Goal: Task Accomplishment & Management: Use online tool/utility

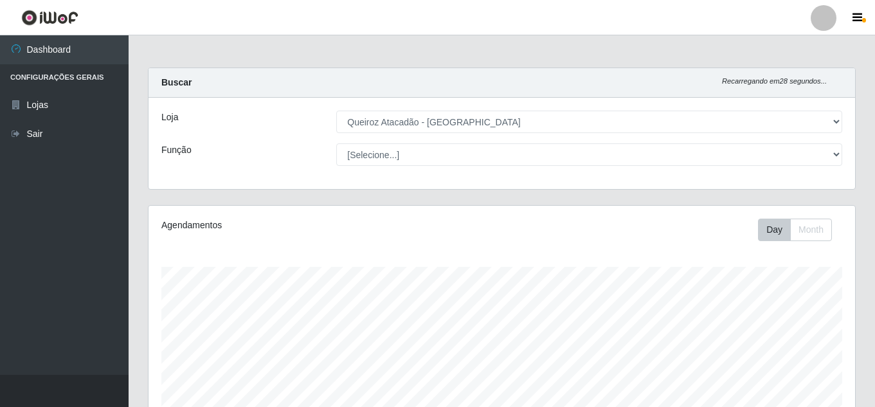
select select "225"
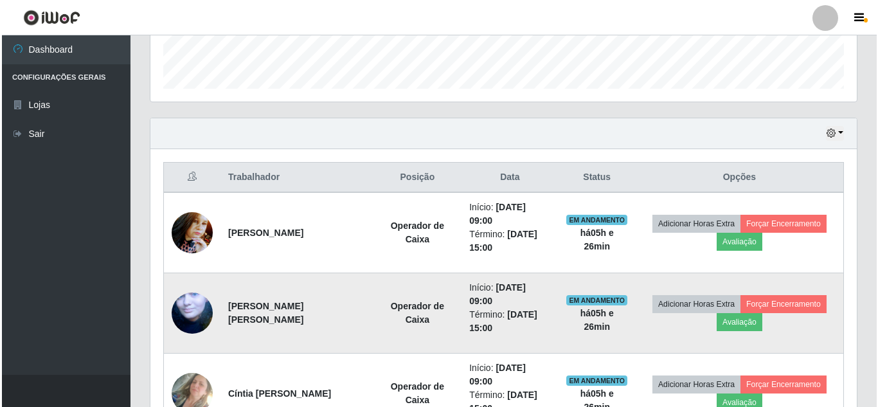
scroll to position [450, 0]
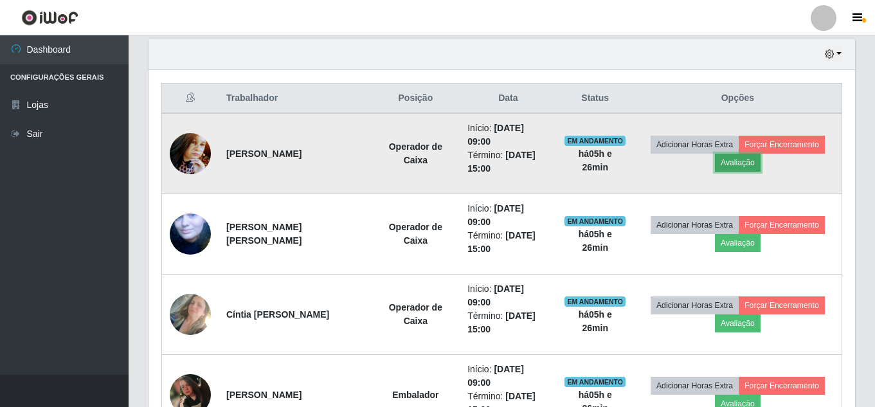
click at [740, 163] on button "Avaliação" at bounding box center [738, 163] width 46 height 18
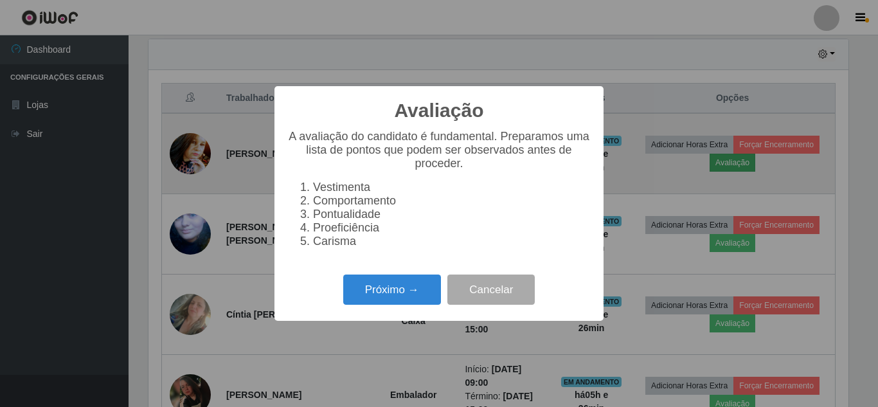
scroll to position [267, 700]
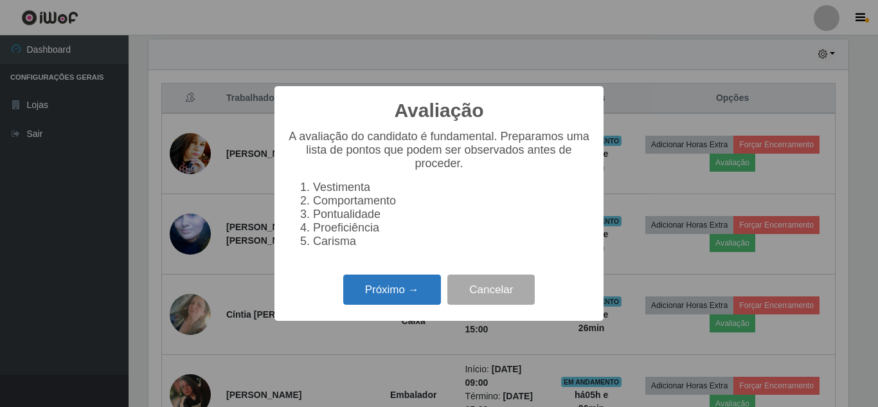
click at [386, 294] on button "Próximo →" at bounding box center [392, 290] width 98 height 30
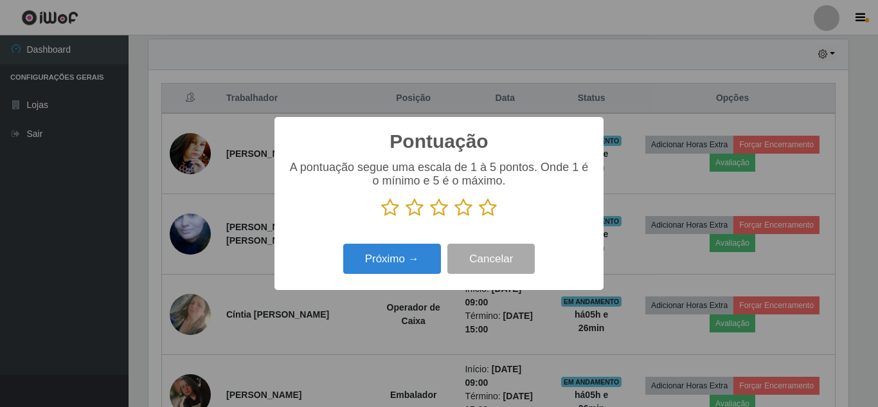
click at [491, 209] on icon at bounding box center [488, 207] width 18 height 19
click at [479, 217] on input "radio" at bounding box center [479, 217] width 0 height 0
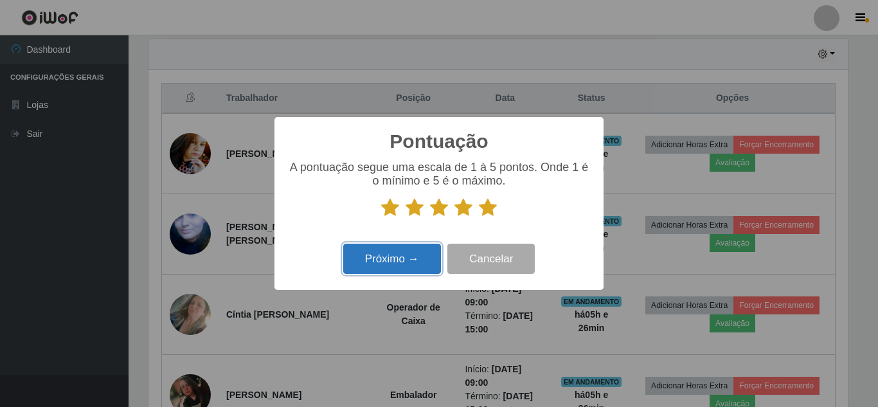
click at [386, 261] on button "Próximo →" at bounding box center [392, 259] width 98 height 30
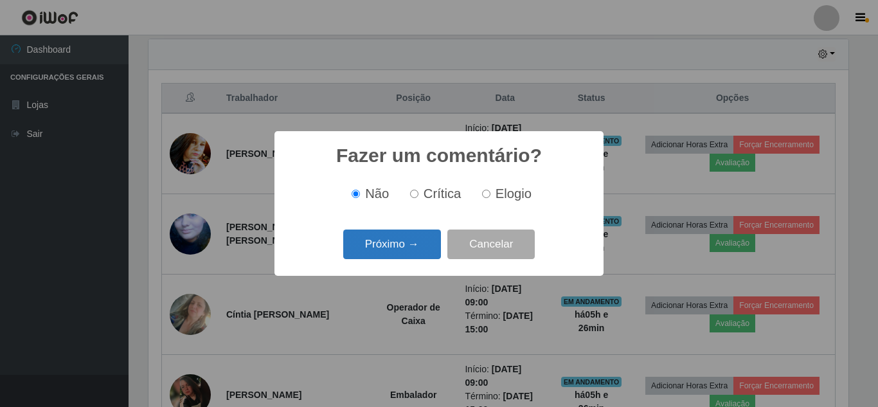
click at [388, 250] on button "Próximo →" at bounding box center [392, 245] width 98 height 30
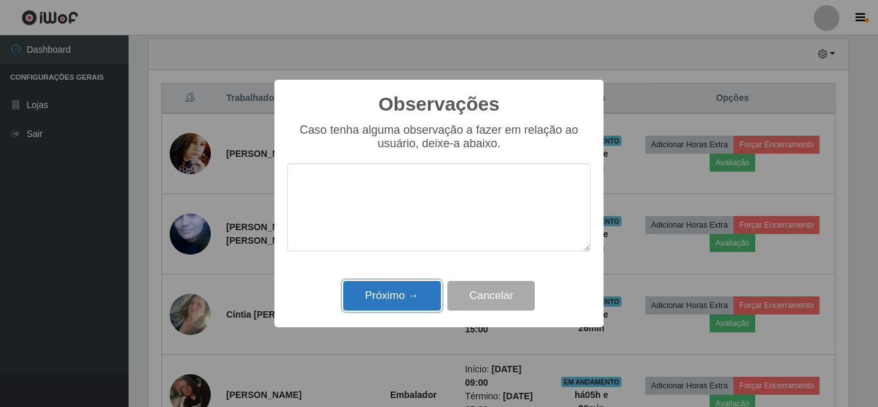
click at [396, 299] on button "Próximo →" at bounding box center [392, 296] width 98 height 30
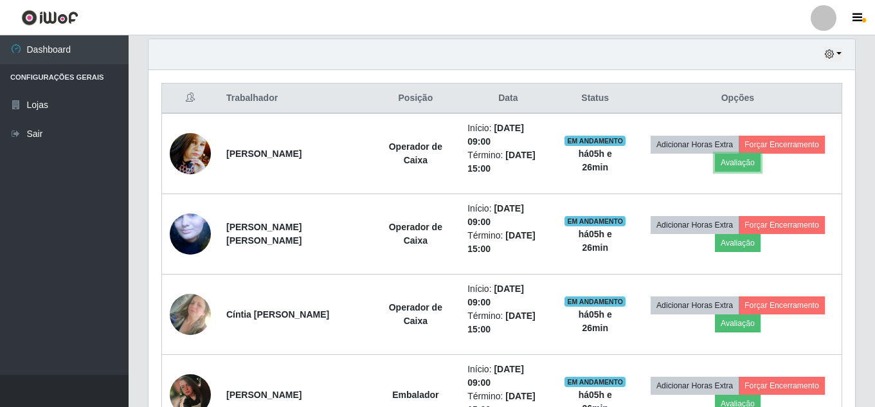
scroll to position [267, 707]
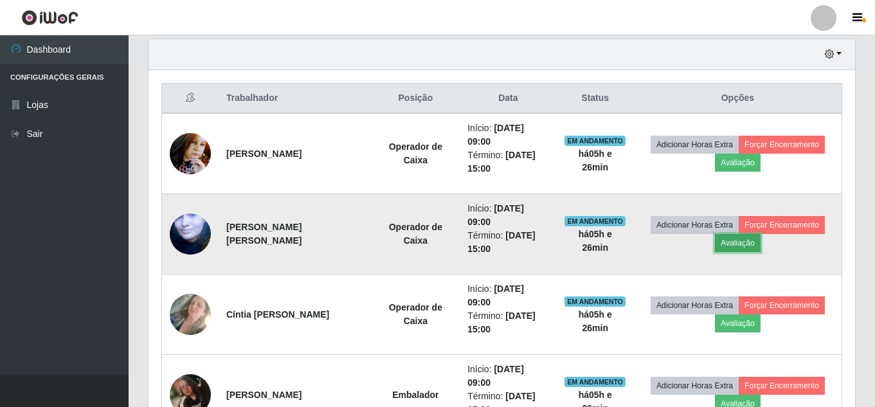
click at [741, 250] on button "Avaliação" at bounding box center [738, 243] width 46 height 18
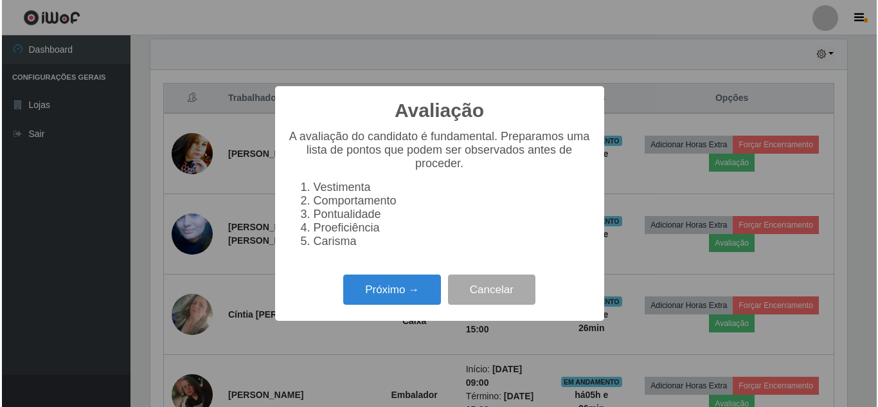
scroll to position [267, 700]
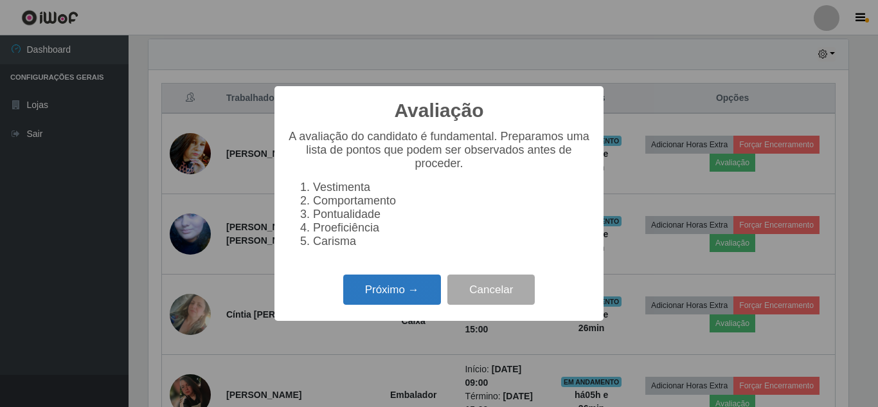
click at [383, 293] on button "Próximo →" at bounding box center [392, 290] width 98 height 30
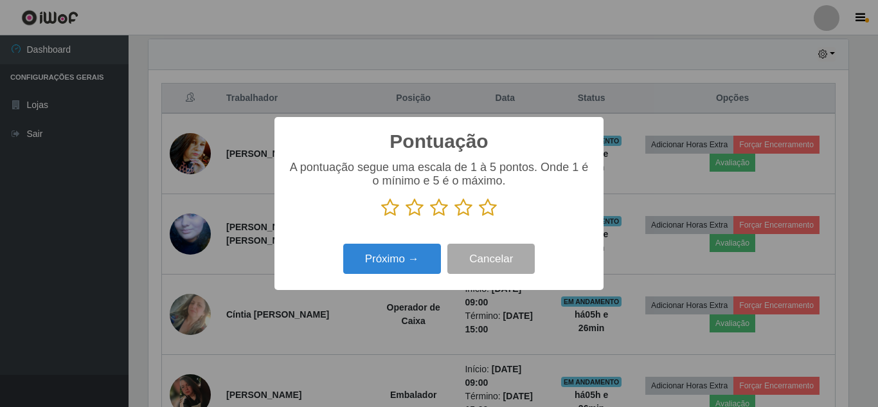
scroll to position [642656, 642222]
click at [487, 212] on icon at bounding box center [488, 207] width 18 height 19
click at [479, 217] on input "radio" at bounding box center [479, 217] width 0 height 0
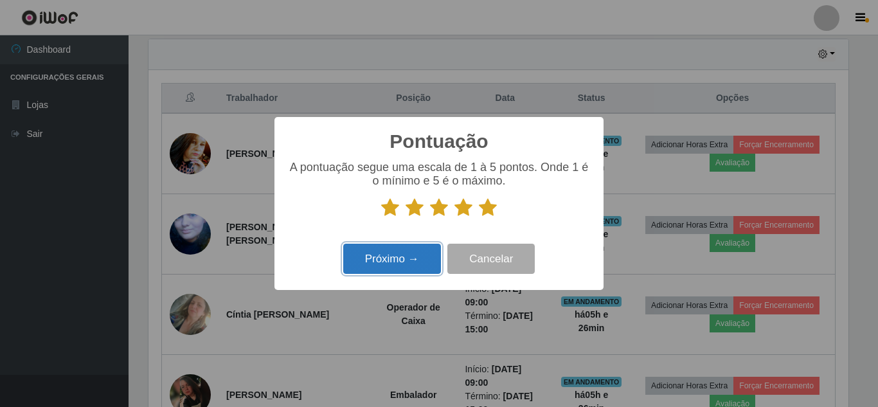
click at [397, 263] on button "Próximo →" at bounding box center [392, 259] width 98 height 30
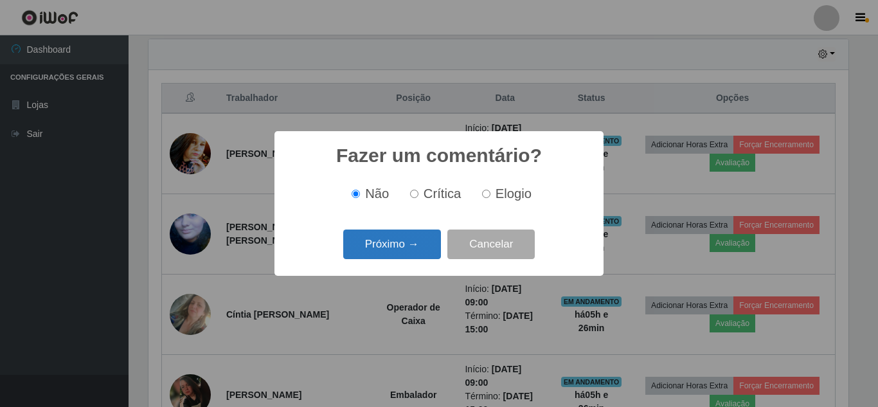
click at [408, 255] on button "Próximo →" at bounding box center [392, 245] width 98 height 30
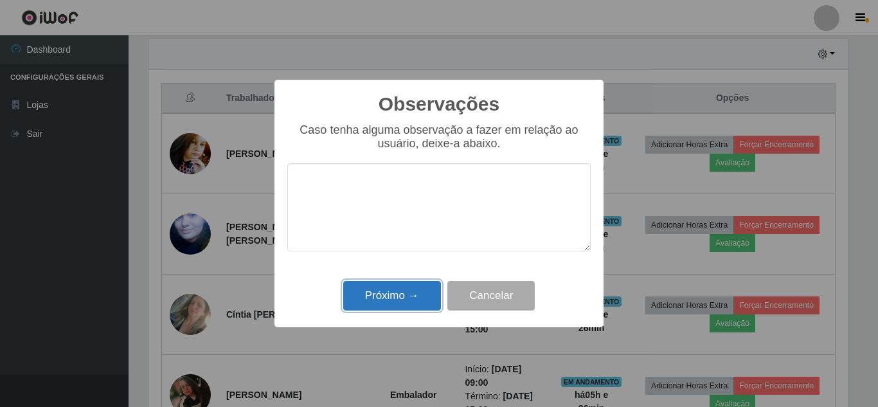
click at [396, 303] on button "Próximo →" at bounding box center [392, 296] width 98 height 30
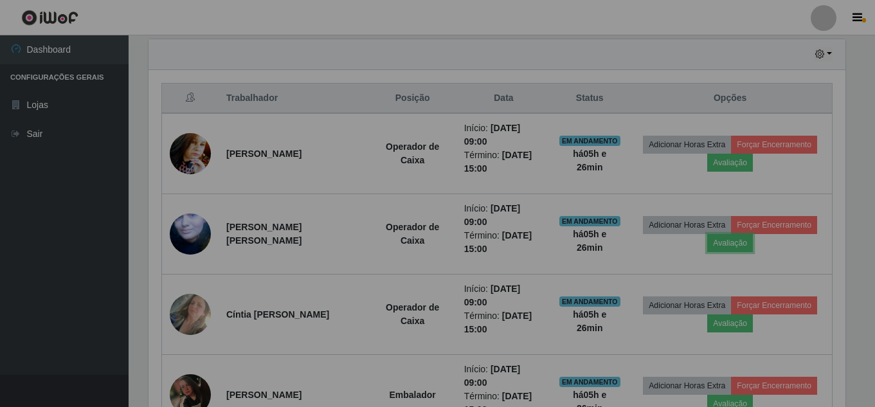
scroll to position [267, 707]
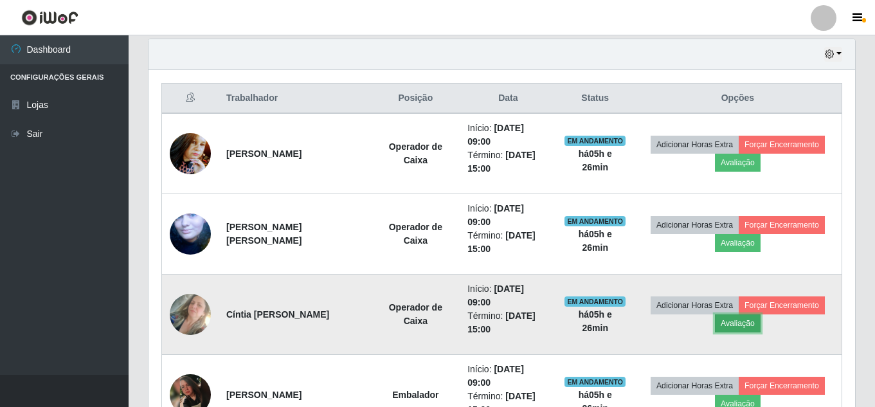
click at [750, 326] on button "Avaliação" at bounding box center [738, 323] width 46 height 18
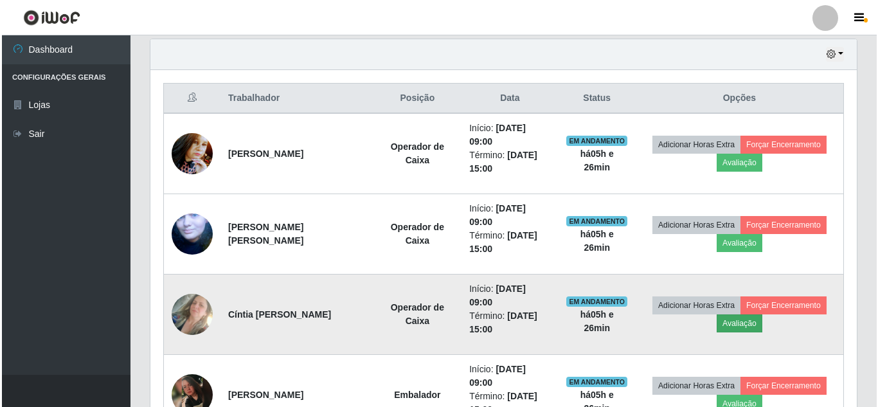
scroll to position [267, 700]
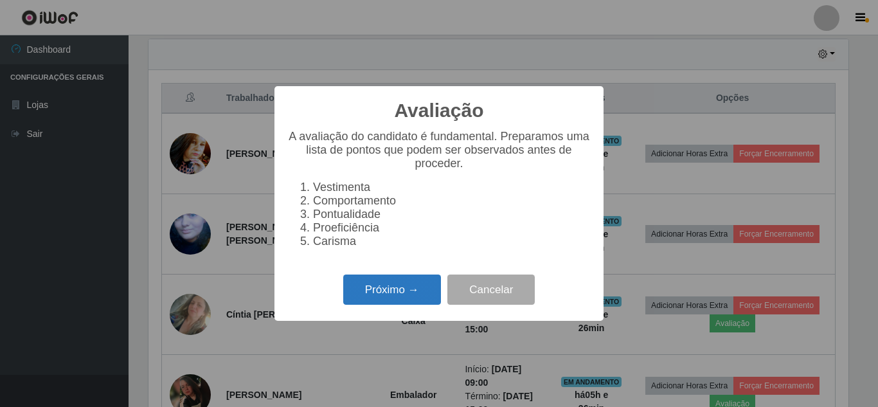
click at [406, 301] on button "Próximo →" at bounding box center [392, 290] width 98 height 30
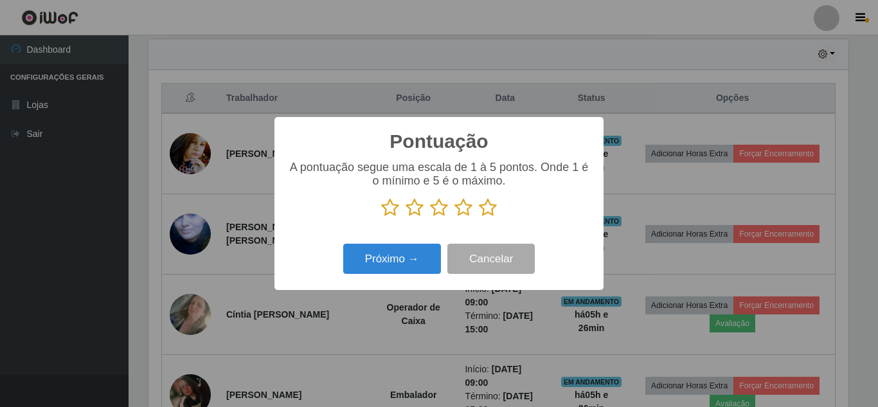
scroll to position [642656, 642222]
click at [491, 207] on icon at bounding box center [488, 207] width 18 height 19
click at [479, 217] on input "radio" at bounding box center [479, 217] width 0 height 0
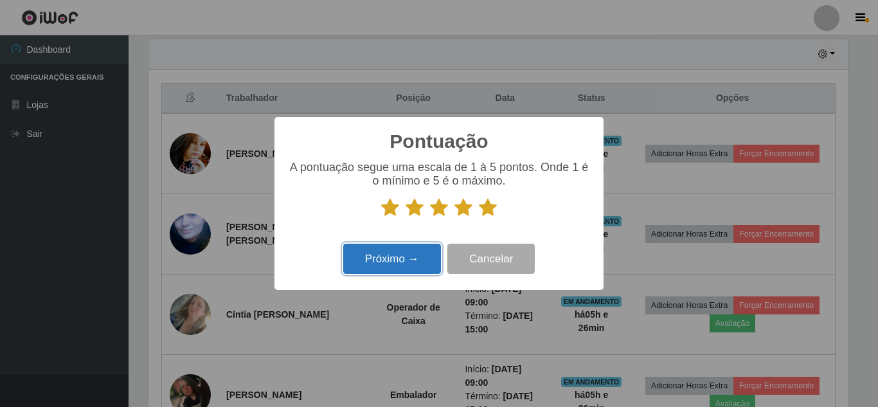
click at [381, 262] on button "Próximo →" at bounding box center [392, 259] width 98 height 30
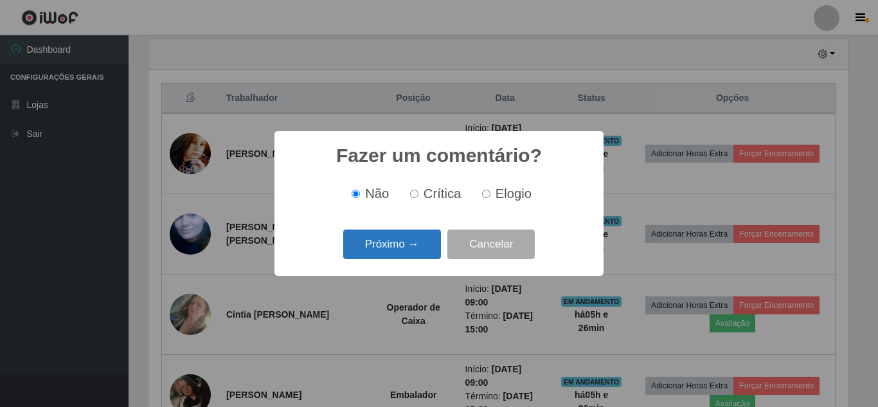
click at [402, 245] on button "Próximo →" at bounding box center [392, 245] width 98 height 30
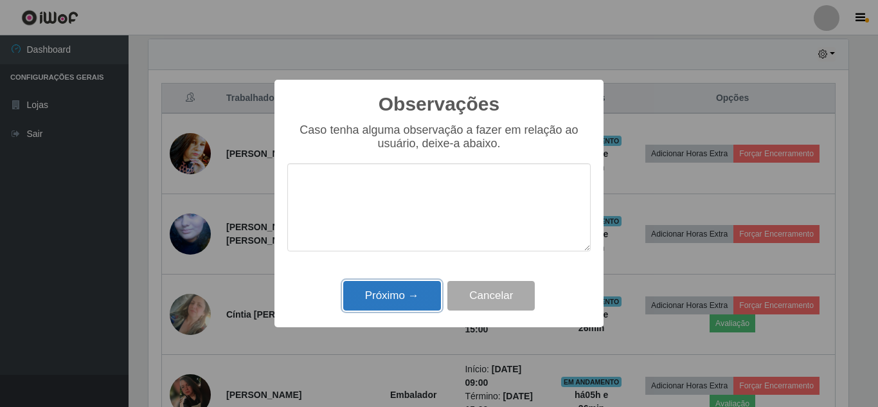
click at [392, 301] on button "Próximo →" at bounding box center [392, 296] width 98 height 30
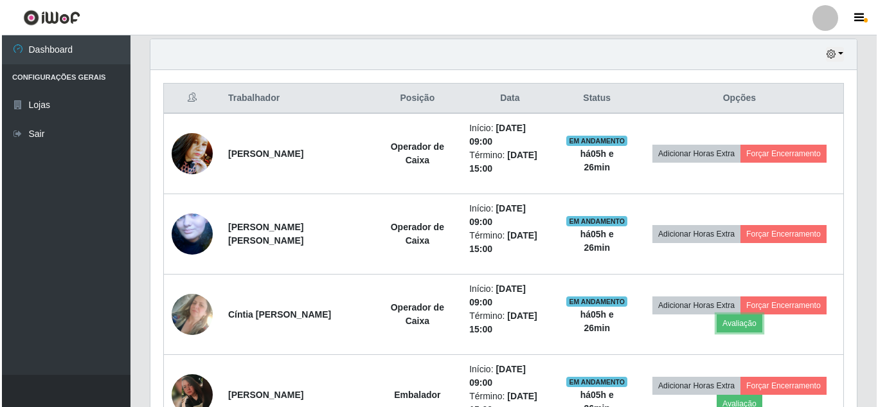
scroll to position [267, 707]
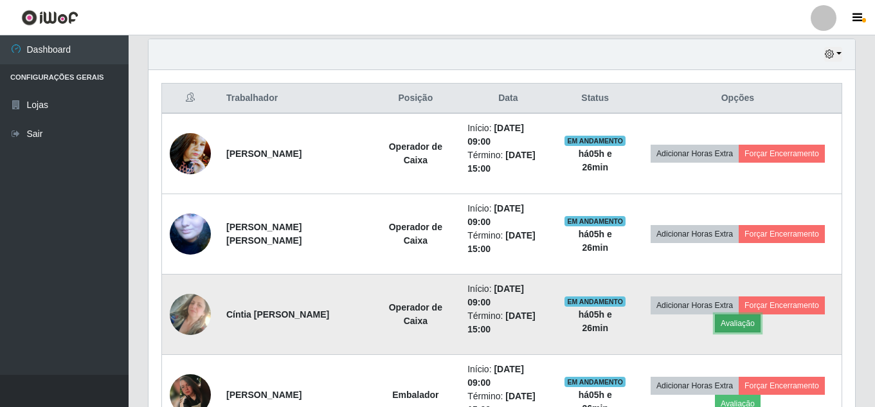
click at [749, 328] on button "Avaliação" at bounding box center [738, 323] width 46 height 18
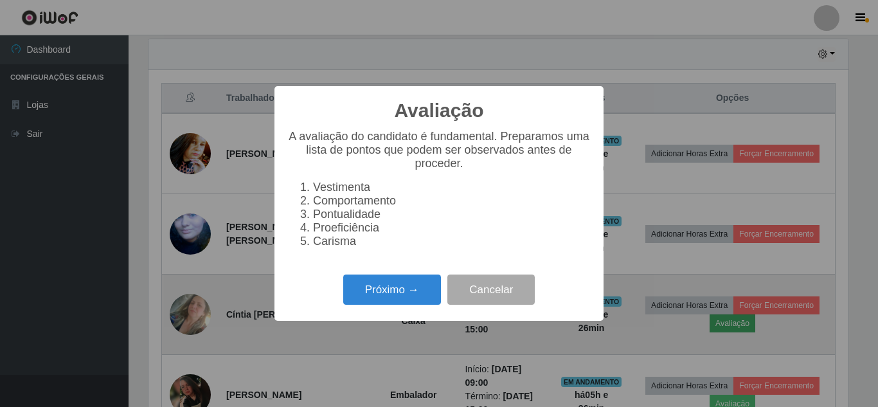
scroll to position [267, 700]
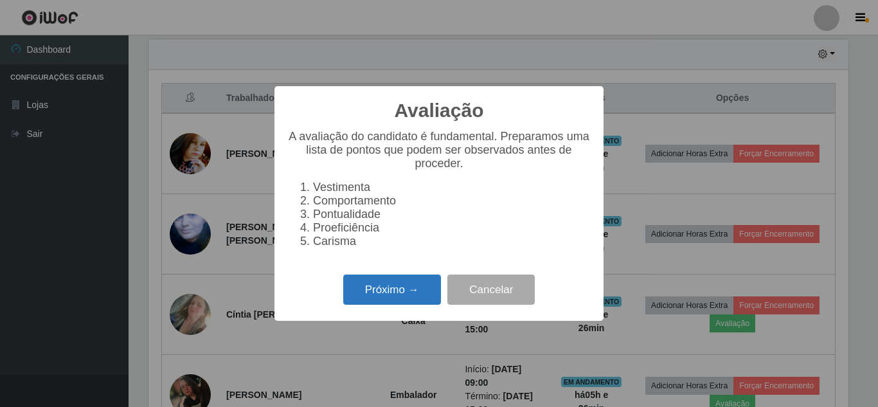
click at [392, 302] on button "Próximo →" at bounding box center [392, 290] width 98 height 30
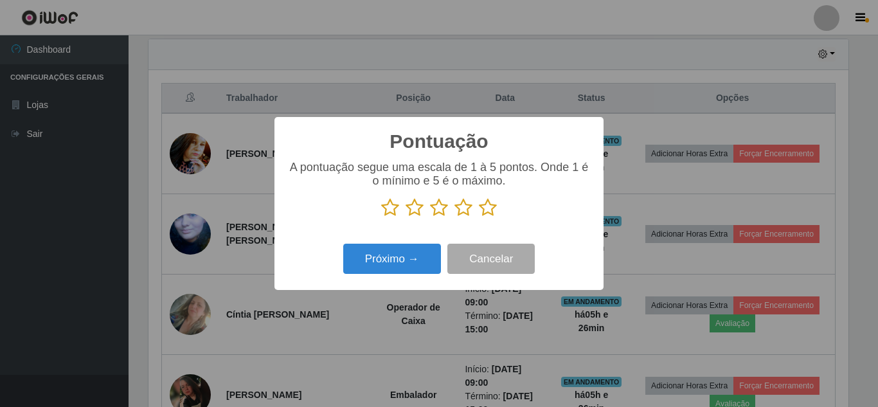
scroll to position [642656, 642222]
click at [490, 213] on icon at bounding box center [488, 207] width 18 height 19
click at [479, 217] on input "radio" at bounding box center [479, 217] width 0 height 0
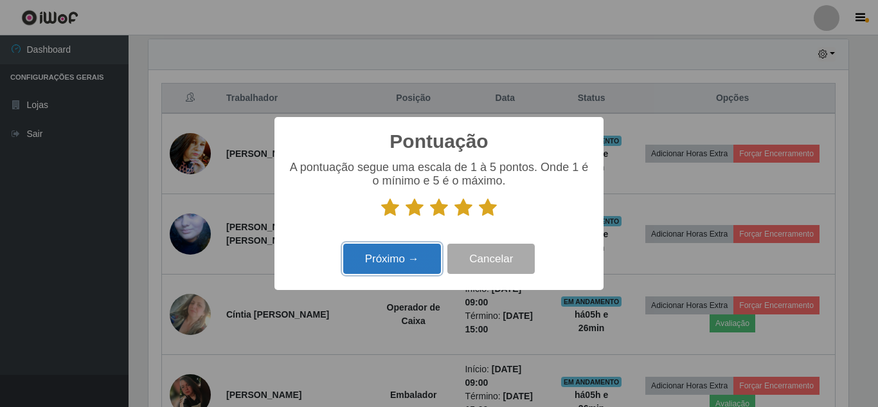
click at [395, 258] on button "Próximo →" at bounding box center [392, 259] width 98 height 30
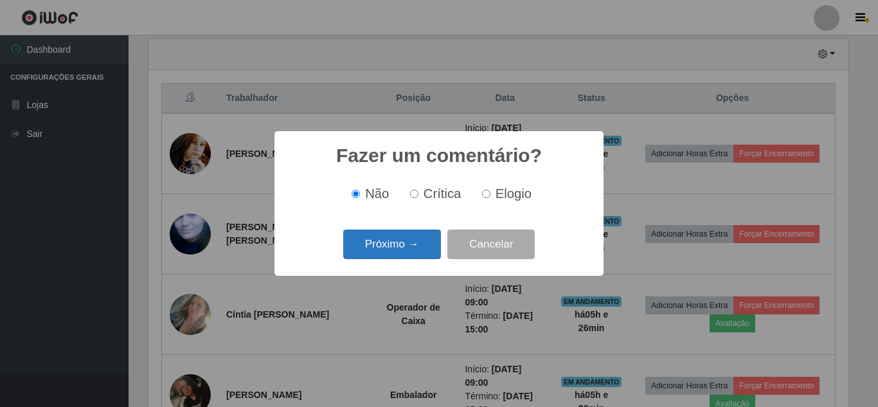
click at [401, 241] on button "Próximo →" at bounding box center [392, 245] width 98 height 30
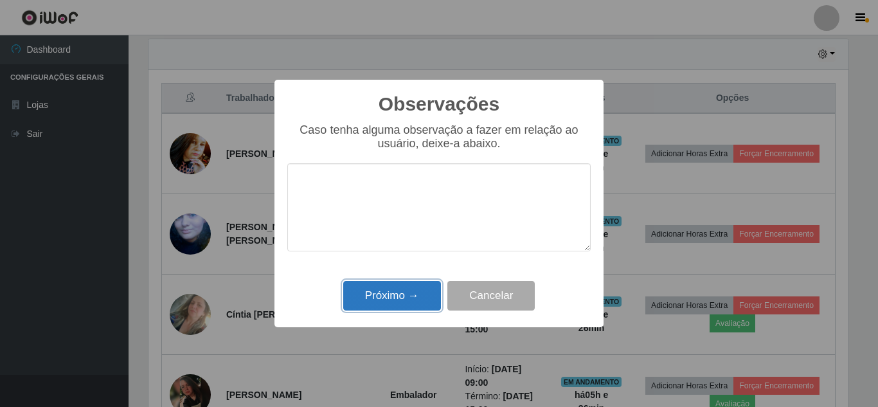
click at [394, 297] on button "Próximo →" at bounding box center [392, 296] width 98 height 30
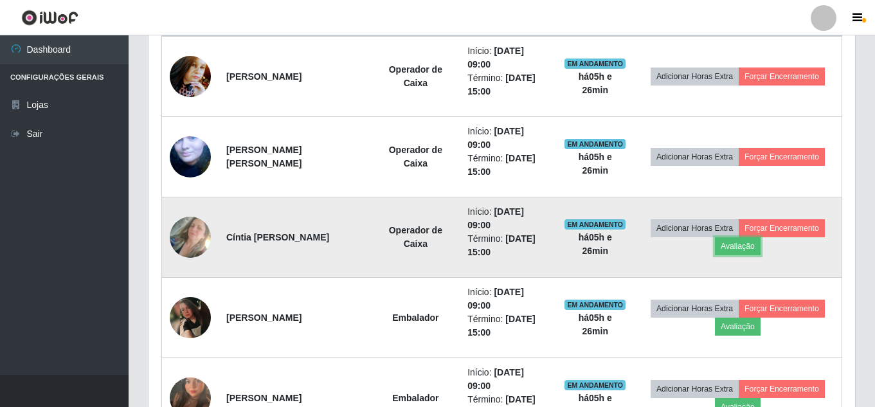
scroll to position [579, 0]
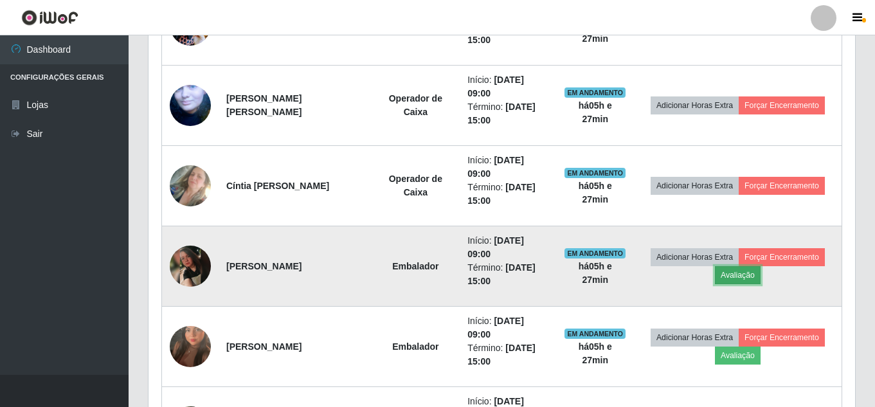
click at [753, 278] on button "Avaliação" at bounding box center [738, 275] width 46 height 18
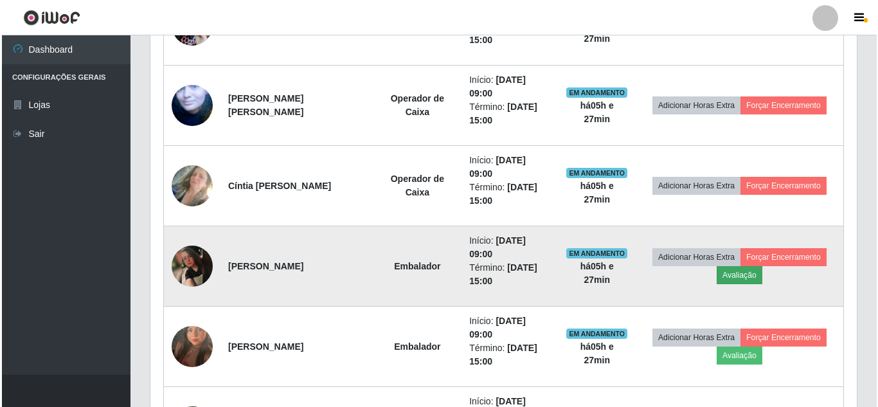
scroll to position [267, 700]
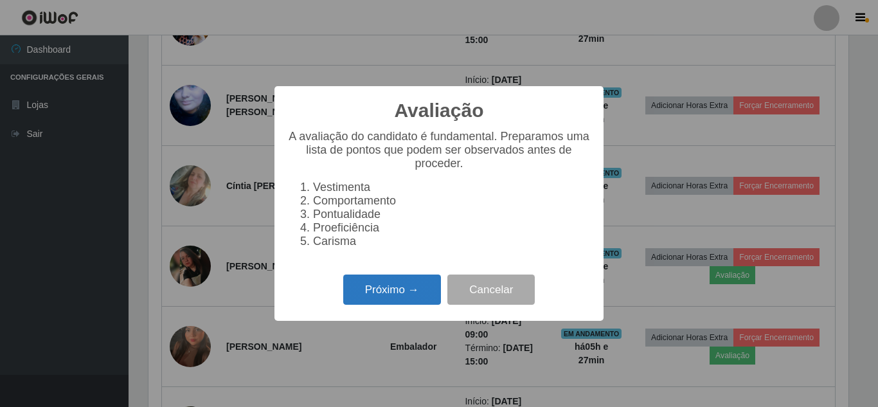
click at [396, 302] on button "Próximo →" at bounding box center [392, 290] width 98 height 30
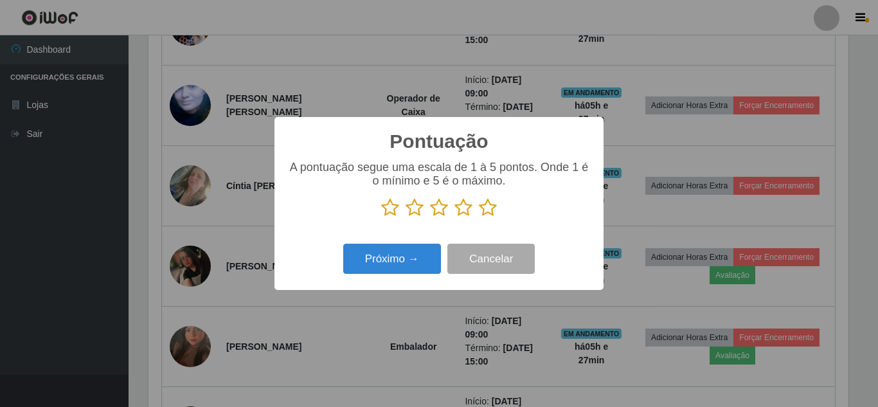
scroll to position [642656, 642222]
click at [485, 216] on icon at bounding box center [488, 207] width 18 height 19
click at [479, 217] on input "radio" at bounding box center [479, 217] width 0 height 0
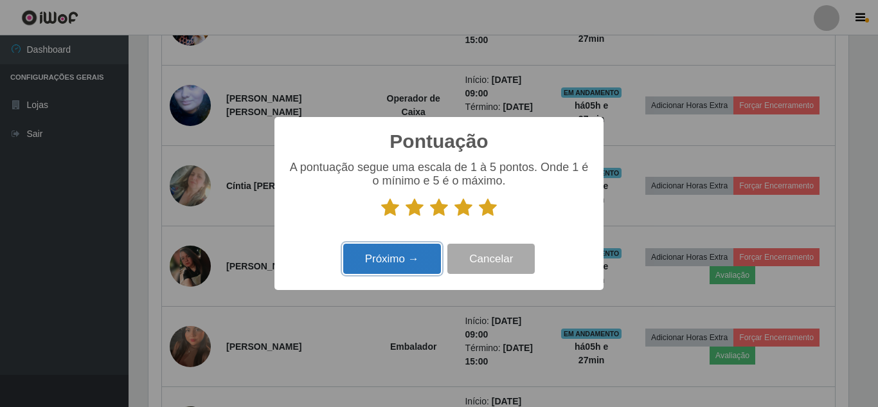
click at [409, 253] on button "Próximo →" at bounding box center [392, 259] width 98 height 30
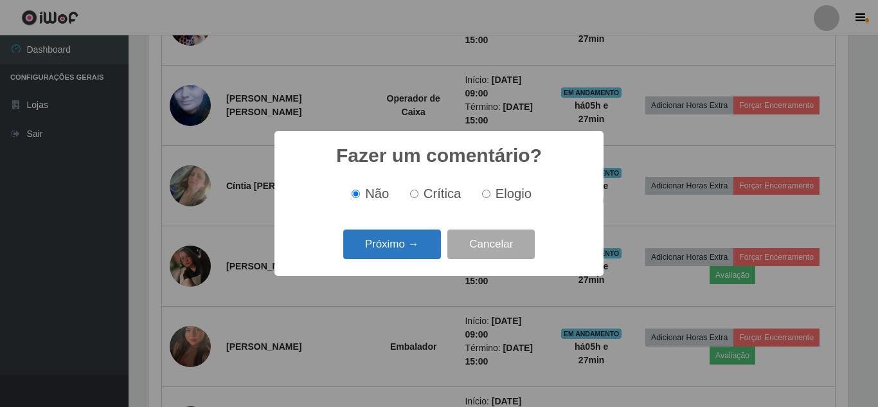
click at [410, 247] on button "Próximo →" at bounding box center [392, 245] width 98 height 30
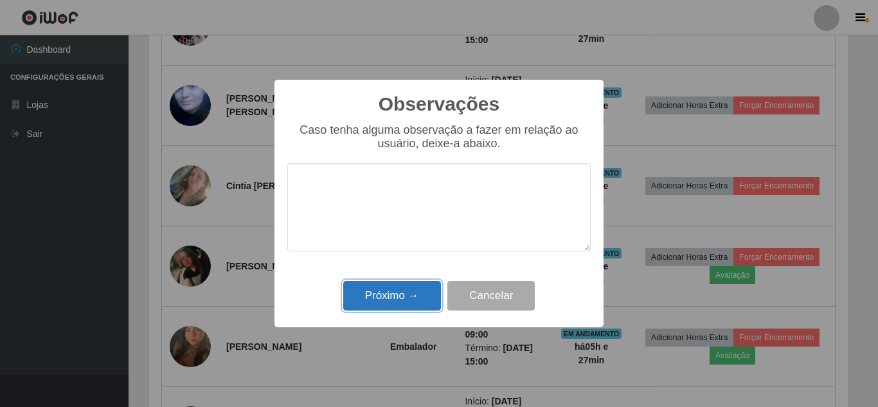
click at [399, 302] on button "Próximo →" at bounding box center [392, 296] width 98 height 30
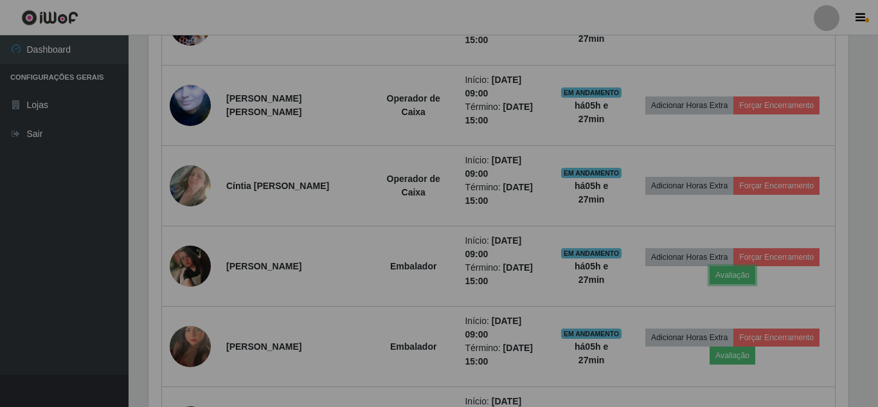
scroll to position [267, 707]
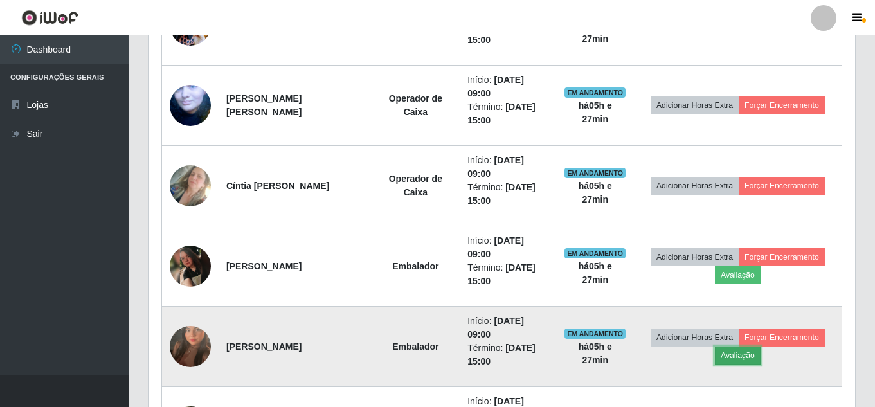
click at [743, 360] on button "Avaliação" at bounding box center [738, 356] width 46 height 18
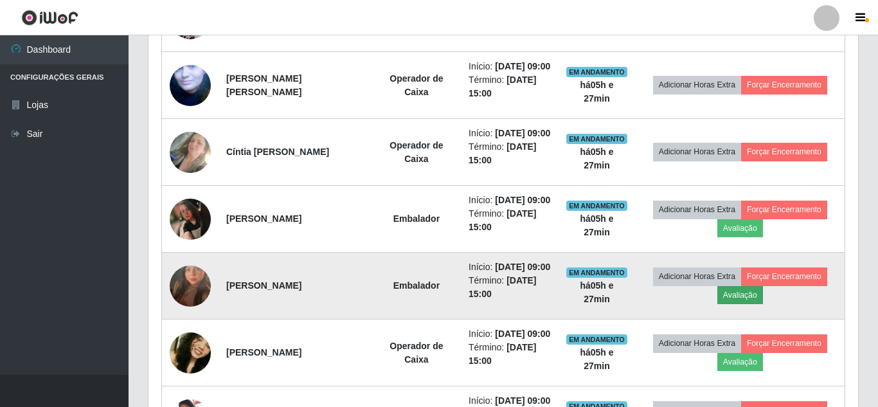
scroll to position [267, 700]
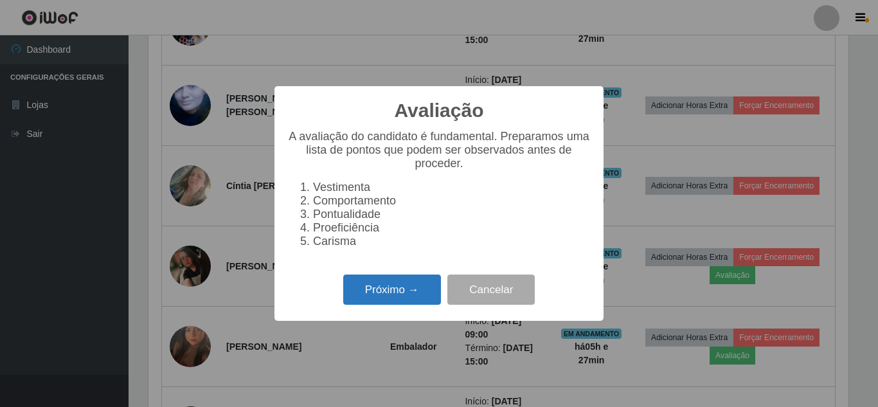
click at [389, 302] on button "Próximo →" at bounding box center [392, 290] width 98 height 30
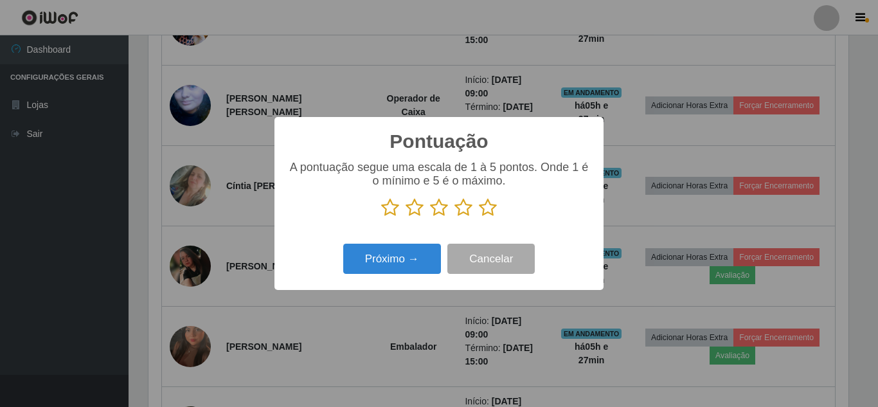
click at [489, 210] on icon at bounding box center [488, 207] width 18 height 19
click at [479, 217] on input "radio" at bounding box center [479, 217] width 0 height 0
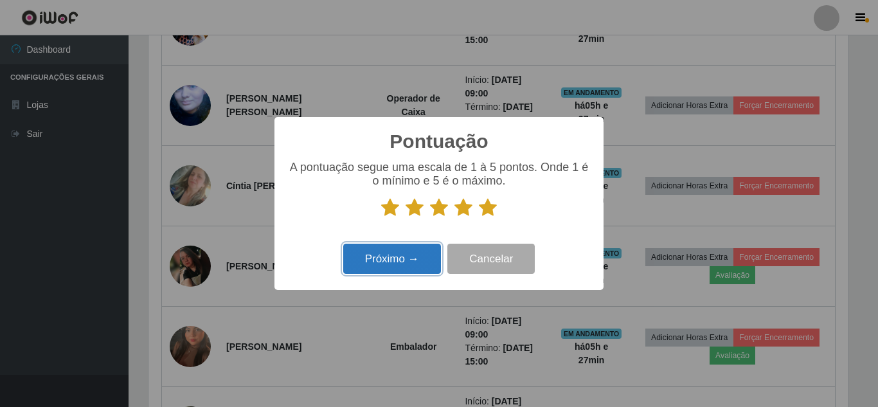
click at [399, 261] on button "Próximo →" at bounding box center [392, 259] width 98 height 30
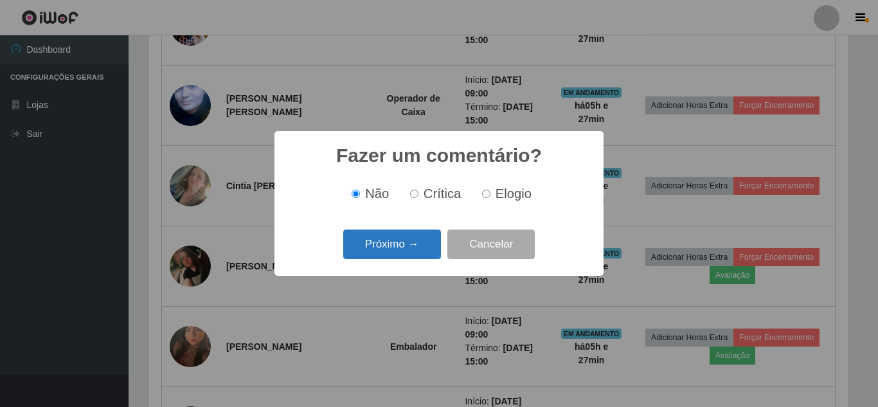
click at [399, 255] on button "Próximo →" at bounding box center [392, 245] width 98 height 30
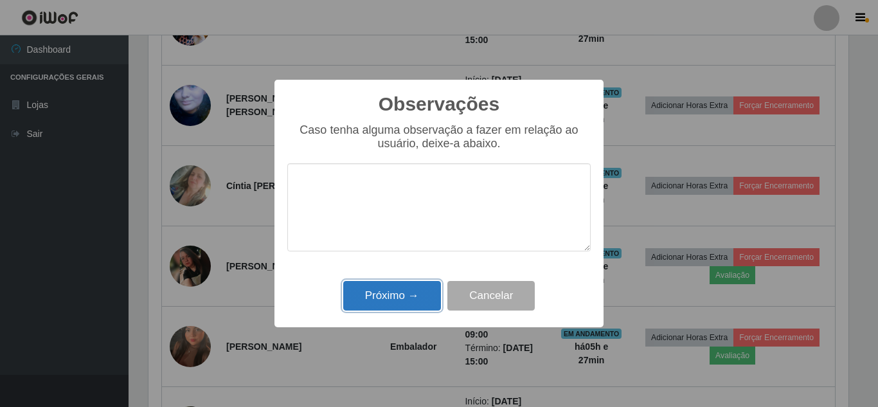
click at [399, 296] on button "Próximo →" at bounding box center [392, 296] width 98 height 30
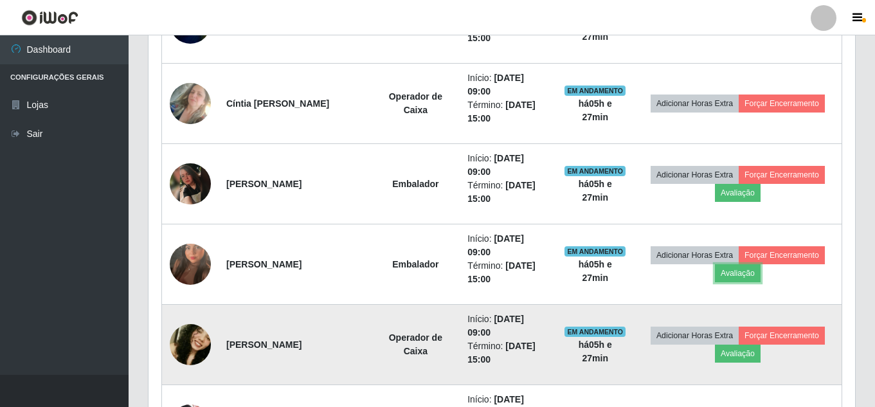
scroll to position [772, 0]
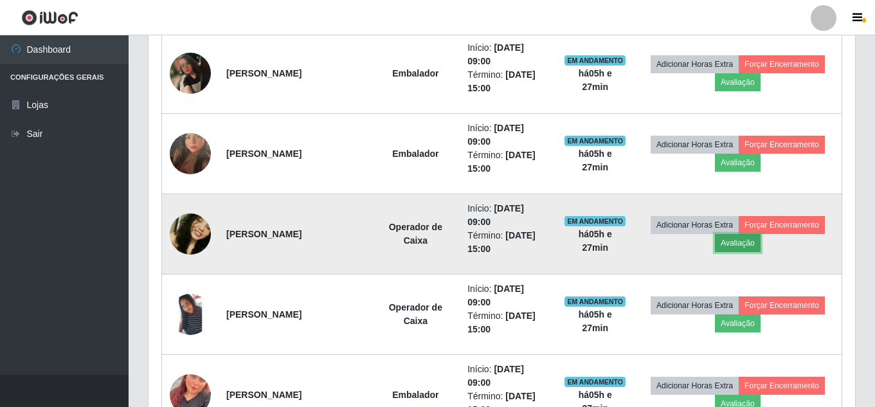
click at [743, 249] on button "Avaliação" at bounding box center [738, 243] width 46 height 18
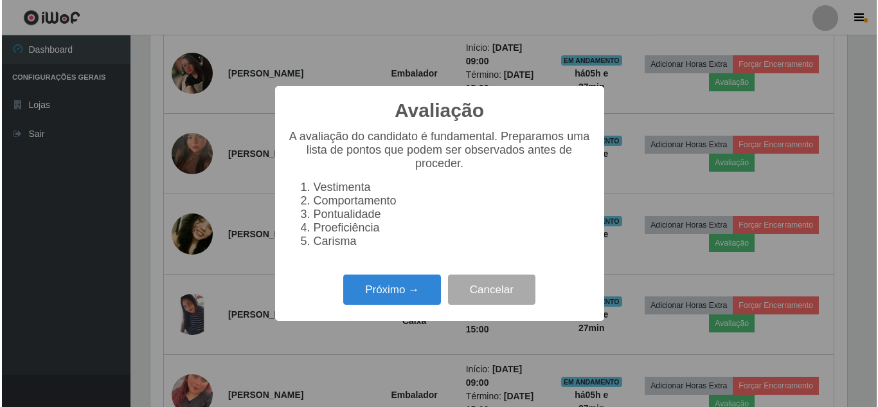
scroll to position [0, 0]
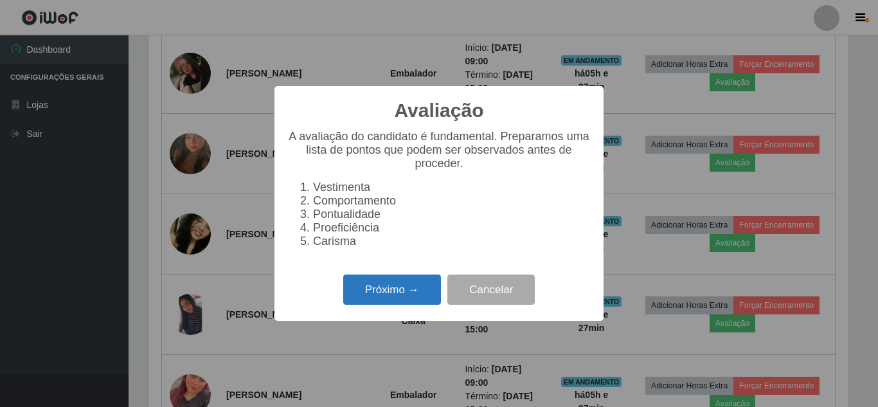
click at [401, 301] on button "Próximo →" at bounding box center [392, 290] width 98 height 30
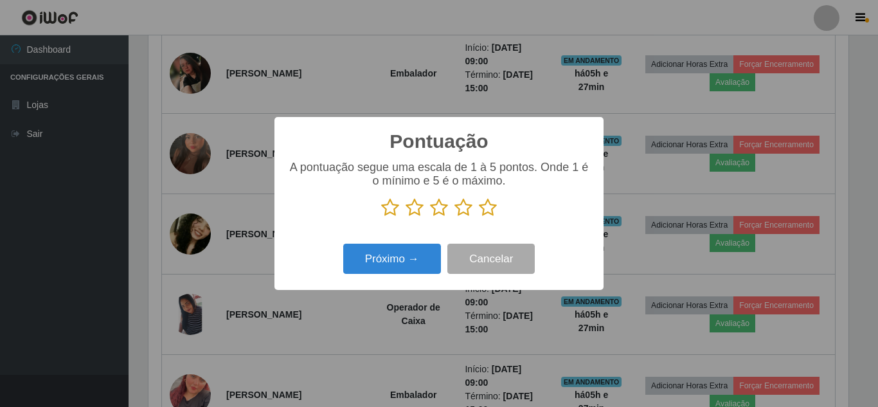
scroll to position [642656, 642222]
click at [491, 210] on icon at bounding box center [488, 207] width 18 height 19
click at [479, 217] on input "radio" at bounding box center [479, 217] width 0 height 0
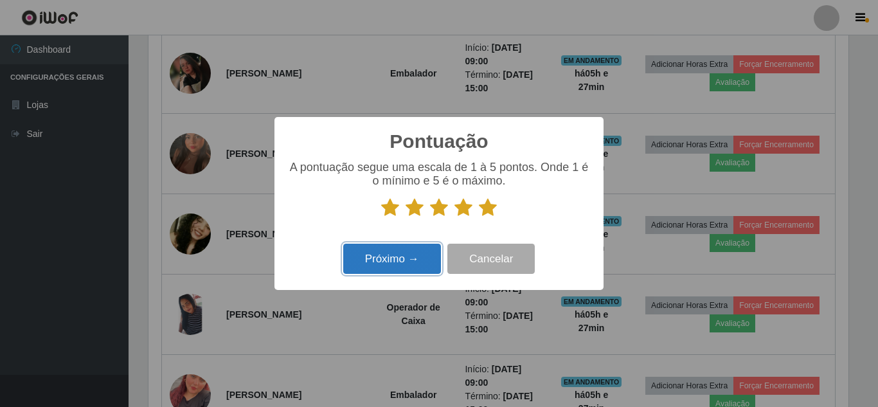
click at [395, 258] on button "Próximo →" at bounding box center [392, 259] width 98 height 30
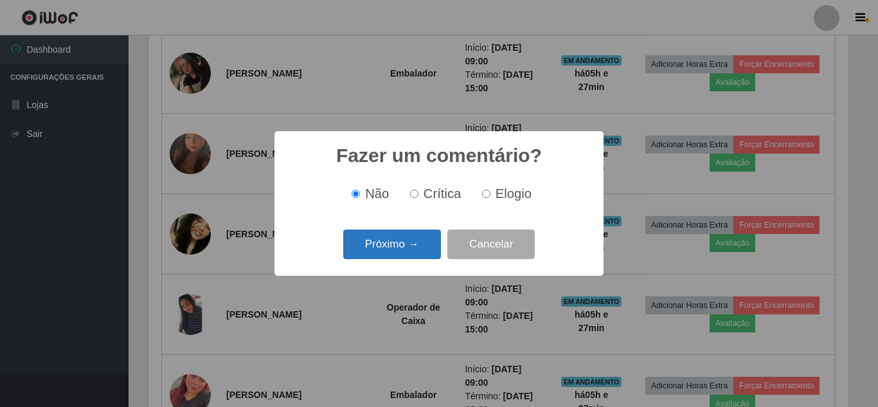
click at [395, 248] on button "Próximo →" at bounding box center [392, 245] width 98 height 30
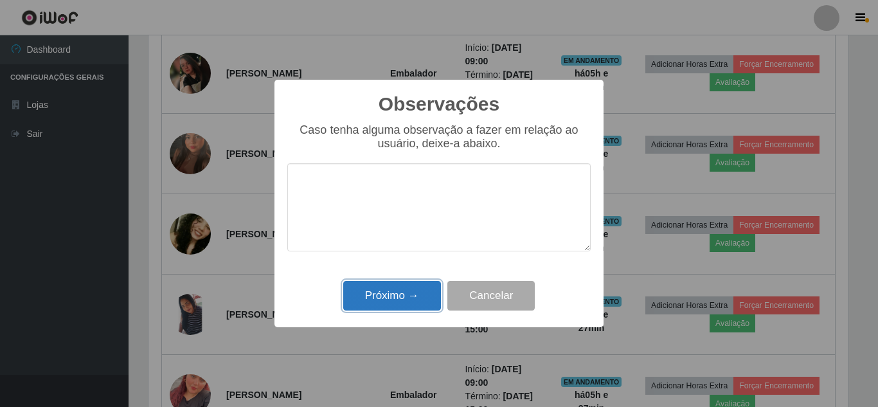
click at [392, 292] on button "Próximo →" at bounding box center [392, 296] width 98 height 30
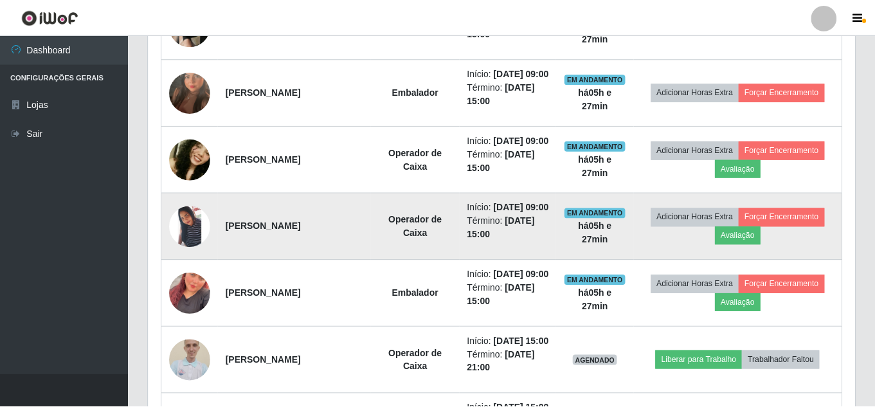
scroll to position [642656, 642216]
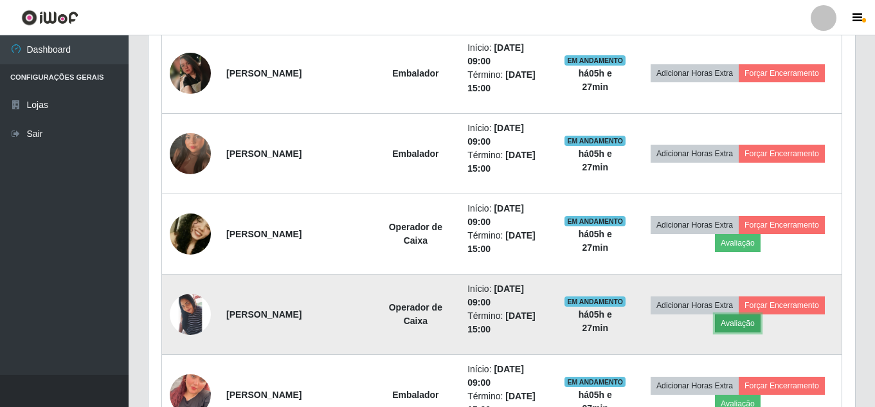
click at [739, 323] on button "Avaliação" at bounding box center [738, 323] width 46 height 18
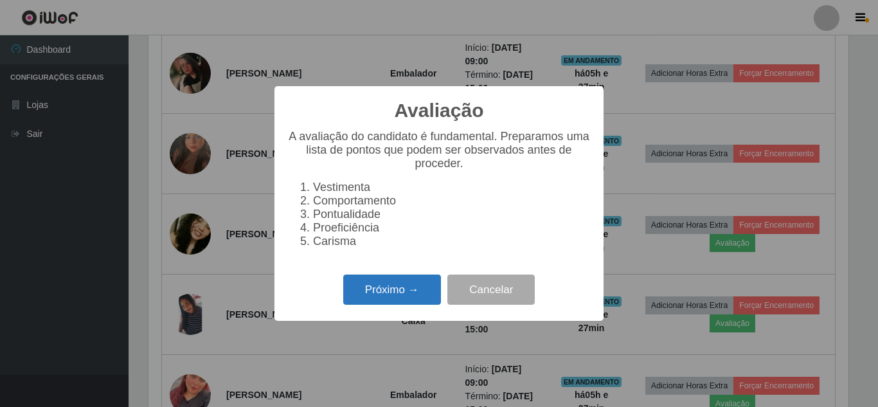
click at [398, 299] on button "Próximo →" at bounding box center [392, 290] width 98 height 30
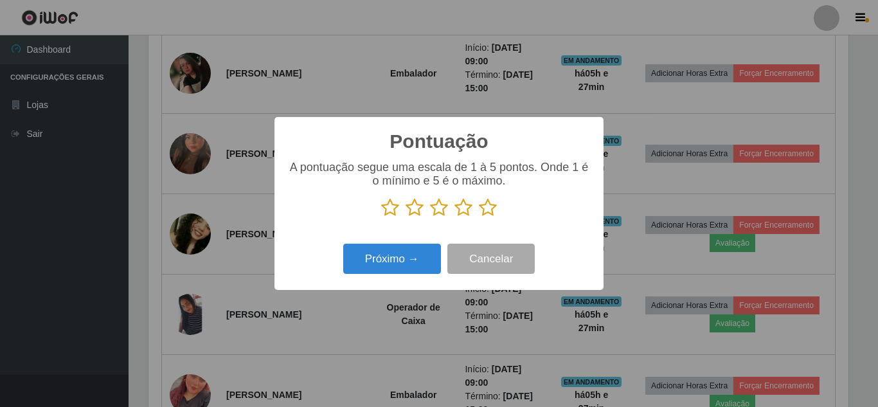
click at [489, 208] on icon at bounding box center [488, 207] width 18 height 19
click at [479, 217] on input "radio" at bounding box center [479, 217] width 0 height 0
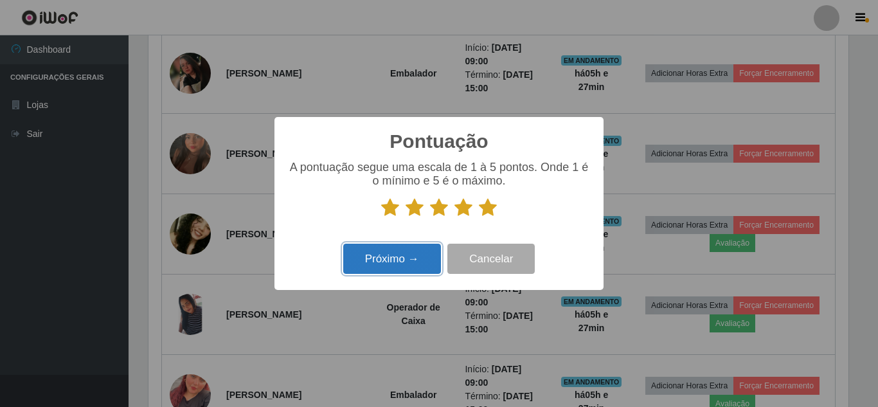
click at [393, 264] on button "Próximo →" at bounding box center [392, 259] width 98 height 30
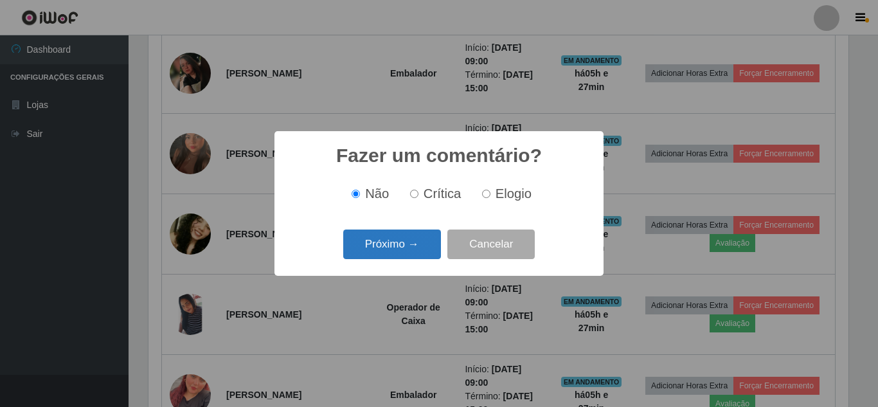
click at [397, 247] on button "Próximo →" at bounding box center [392, 245] width 98 height 30
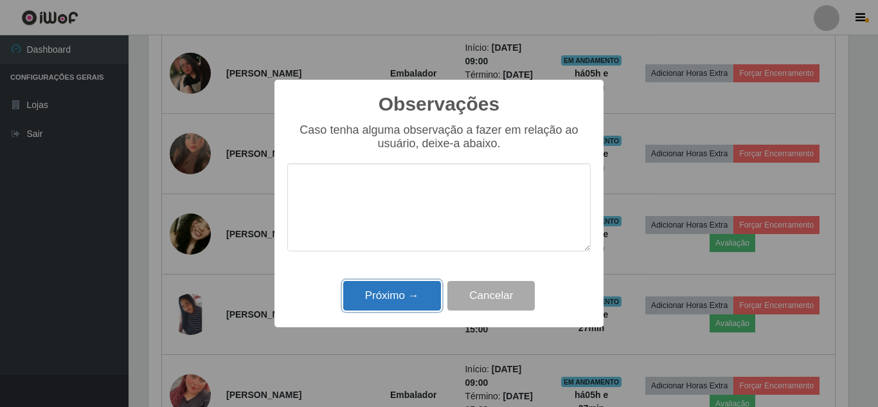
click at [397, 306] on button "Próximo →" at bounding box center [392, 296] width 98 height 30
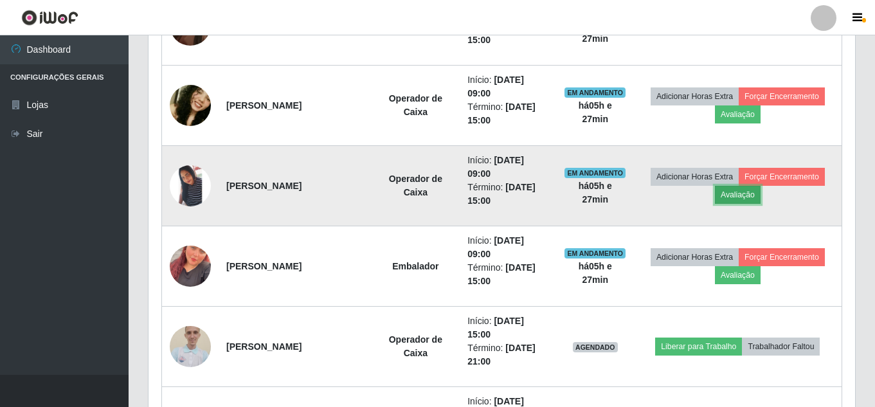
click at [742, 195] on button "Avaliação" at bounding box center [738, 195] width 46 height 18
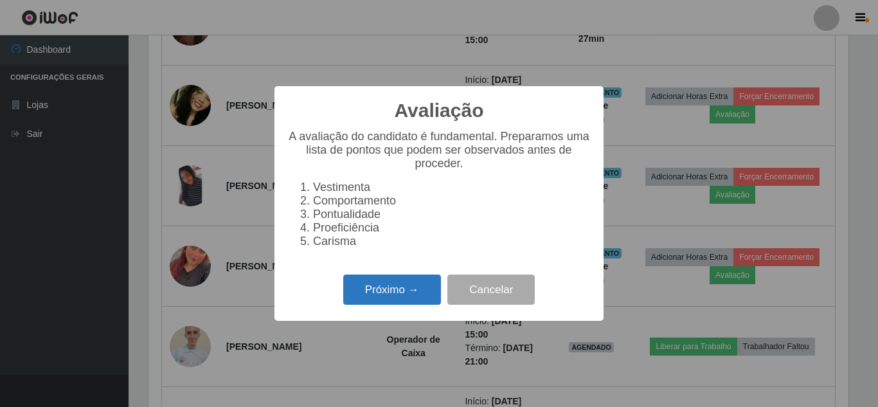
click at [387, 301] on button "Próximo →" at bounding box center [392, 290] width 98 height 30
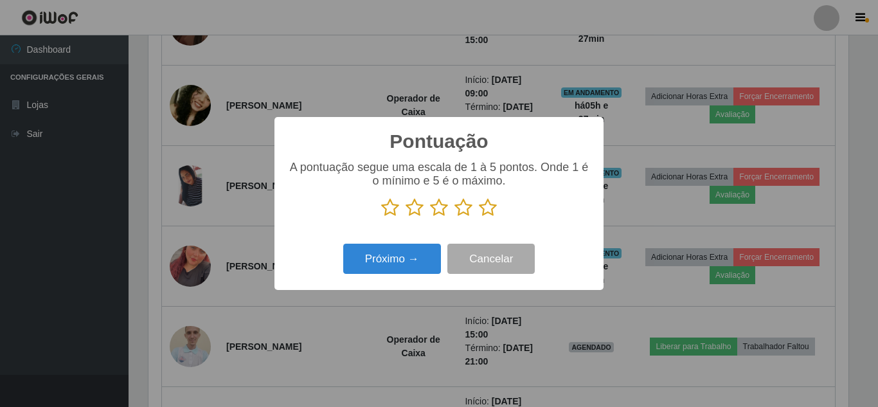
click at [487, 210] on icon at bounding box center [488, 207] width 18 height 19
click at [479, 217] on input "radio" at bounding box center [479, 217] width 0 height 0
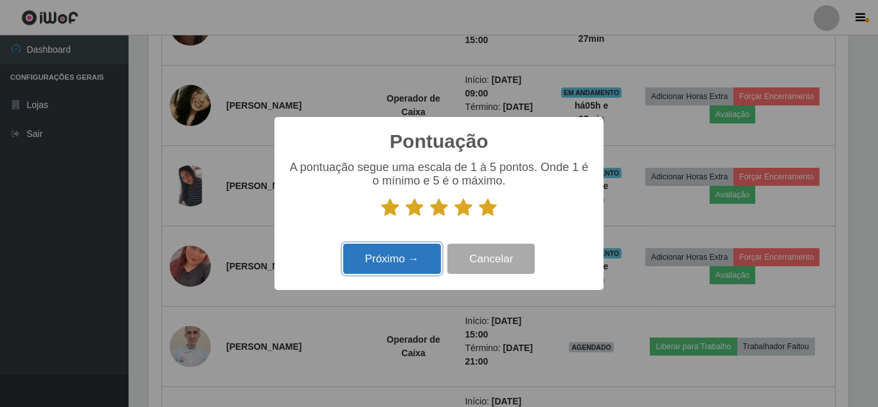
click at [393, 262] on button "Próximo →" at bounding box center [392, 259] width 98 height 30
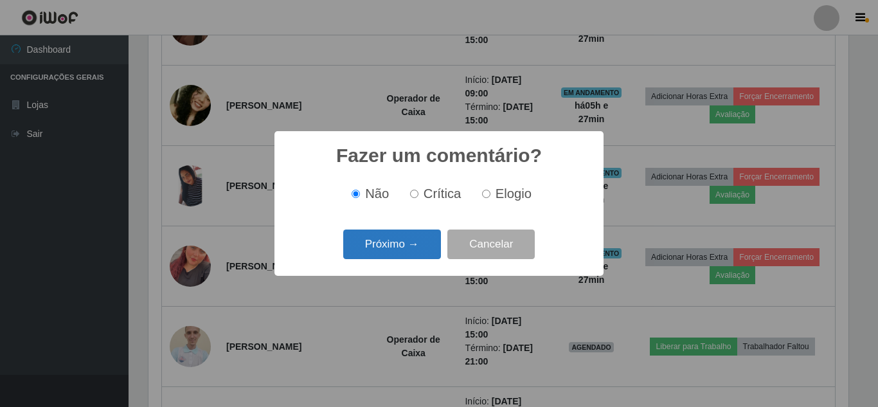
click at [402, 246] on button "Próximo →" at bounding box center [392, 245] width 98 height 30
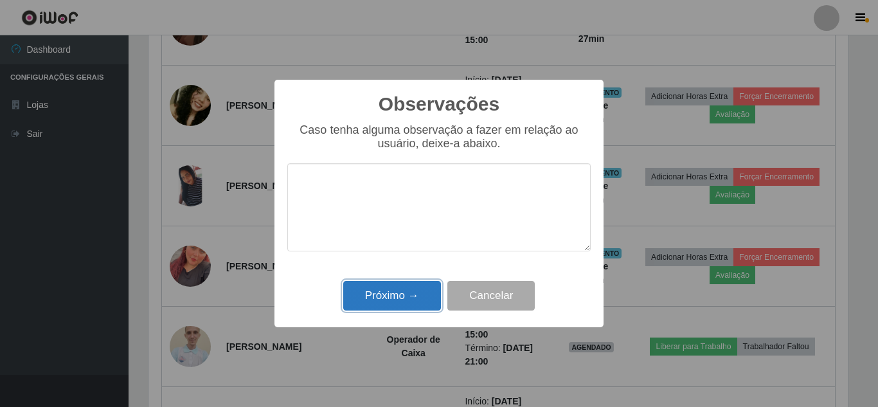
click at [395, 305] on button "Próximo →" at bounding box center [392, 296] width 98 height 30
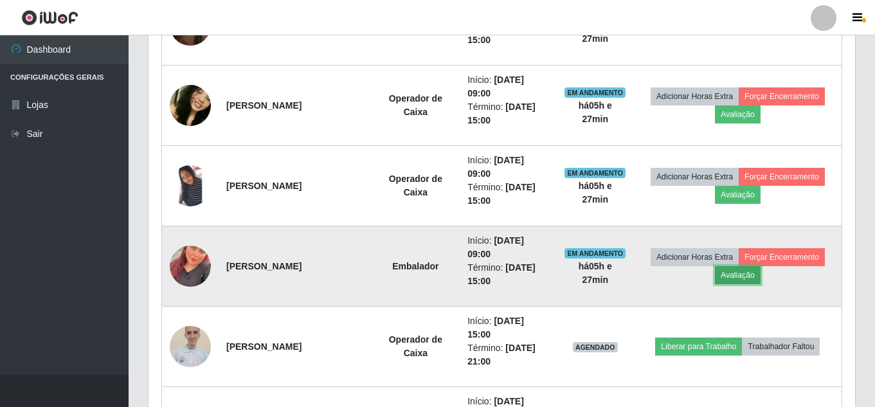
click at [741, 277] on button "Avaliação" at bounding box center [738, 275] width 46 height 18
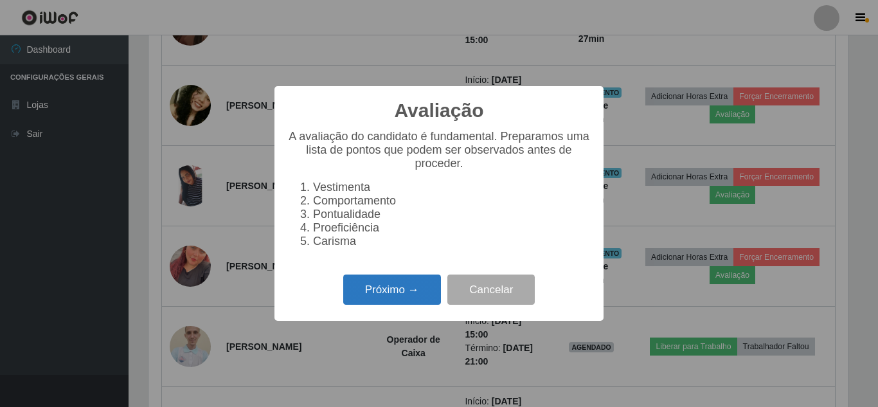
click at [386, 298] on button "Próximo →" at bounding box center [392, 290] width 98 height 30
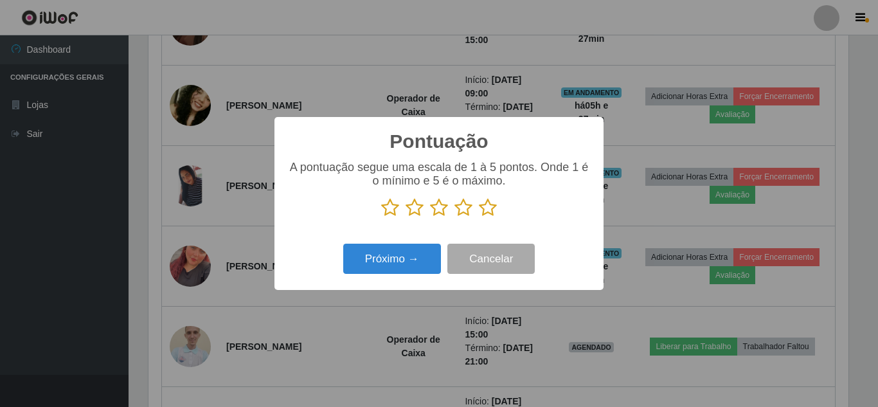
drag, startPoint x: 489, startPoint y: 210, endPoint x: 442, endPoint y: 232, distance: 52.4
click at [479, 217] on icon at bounding box center [488, 207] width 18 height 19
click at [479, 217] on input "radio" at bounding box center [479, 217] width 0 height 0
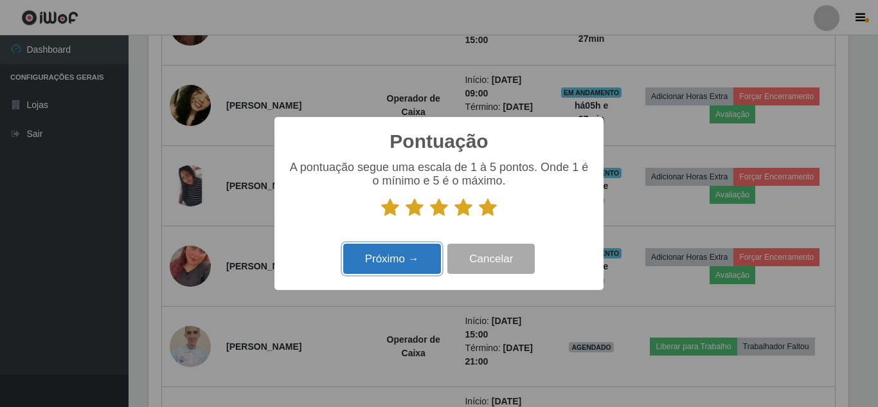
click at [384, 260] on button "Próximo →" at bounding box center [392, 259] width 98 height 30
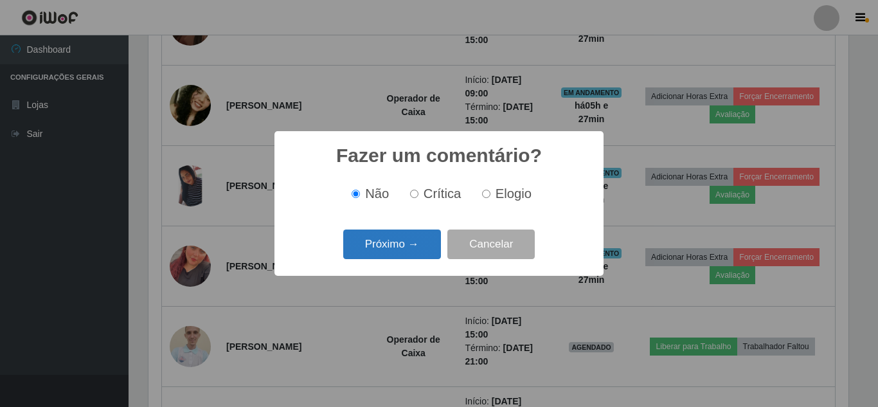
click at [394, 249] on button "Próximo →" at bounding box center [392, 245] width 98 height 30
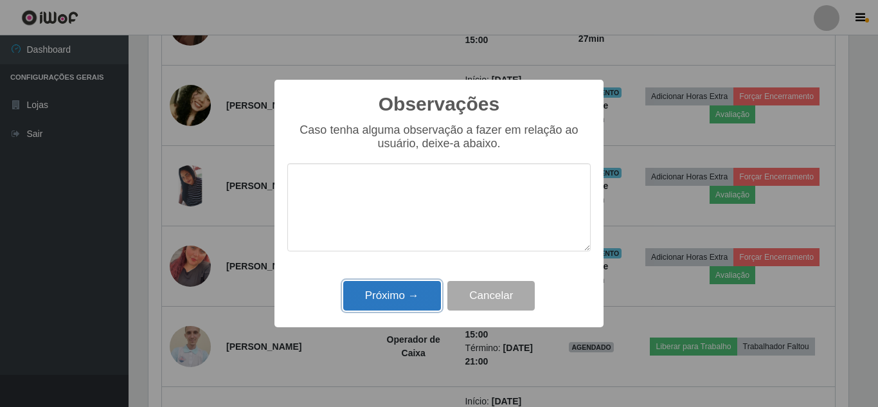
click at [393, 287] on button "Próximo →" at bounding box center [392, 296] width 98 height 30
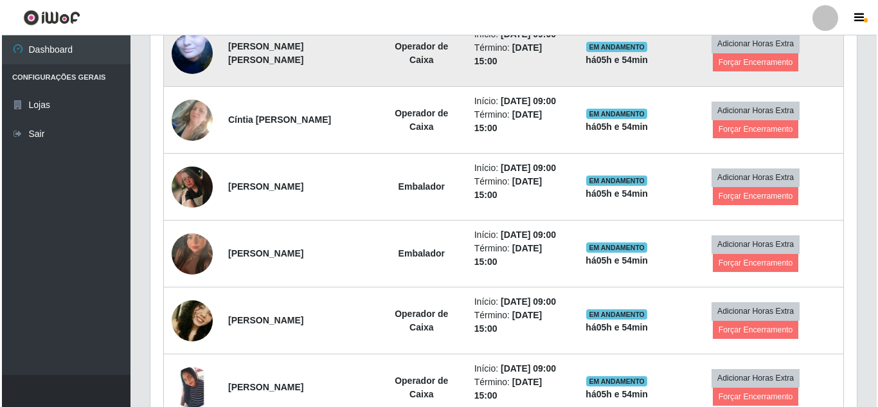
scroll to position [650, 0]
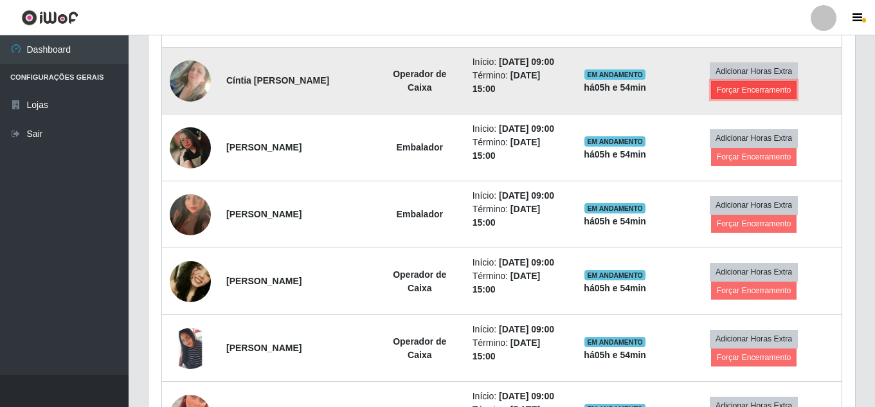
click at [737, 99] on button "Forçar Encerramento" at bounding box center [754, 90] width 86 height 18
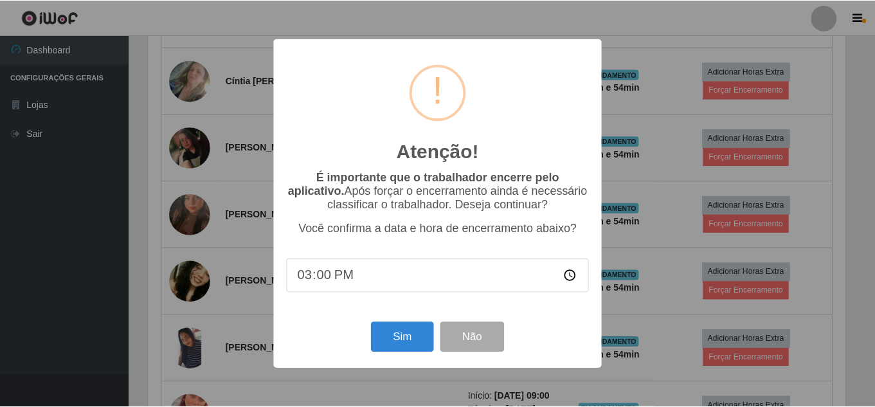
scroll to position [267, 700]
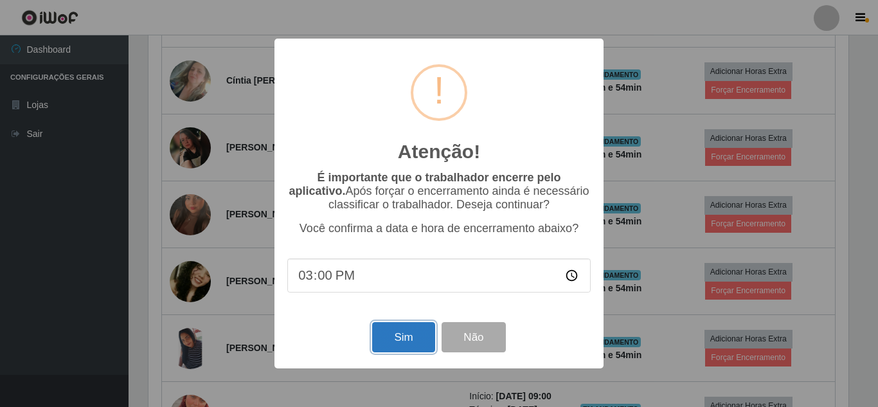
click at [396, 344] on button "Sim" at bounding box center [403, 337] width 62 height 30
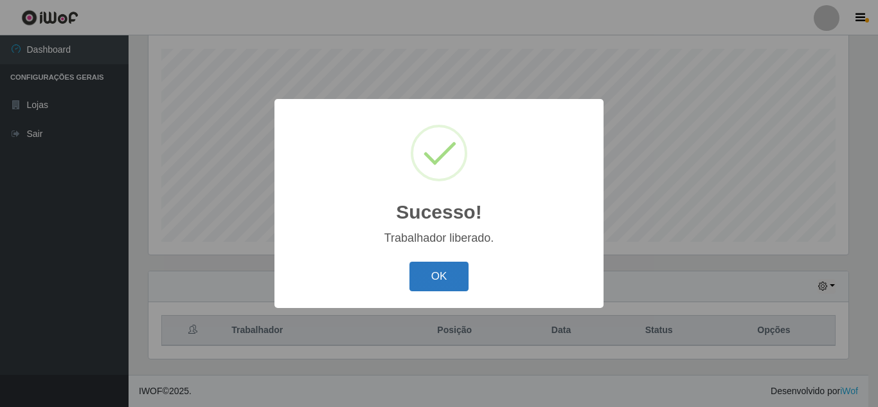
click at [433, 285] on button "OK" at bounding box center [440, 277] width 60 height 30
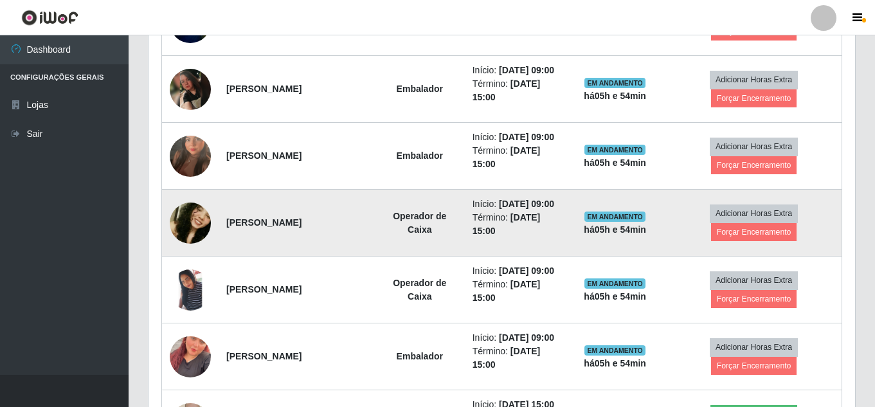
scroll to position [668, 0]
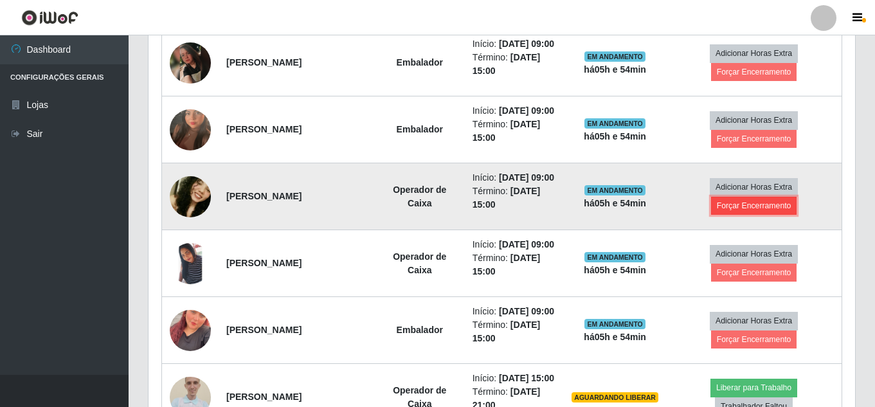
click at [734, 215] on button "Forçar Encerramento" at bounding box center [754, 206] width 86 height 18
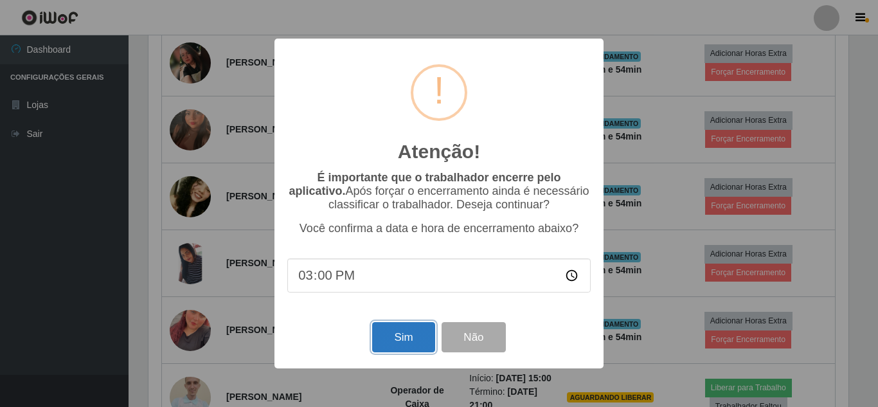
click at [412, 352] on button "Sim" at bounding box center [403, 337] width 62 height 30
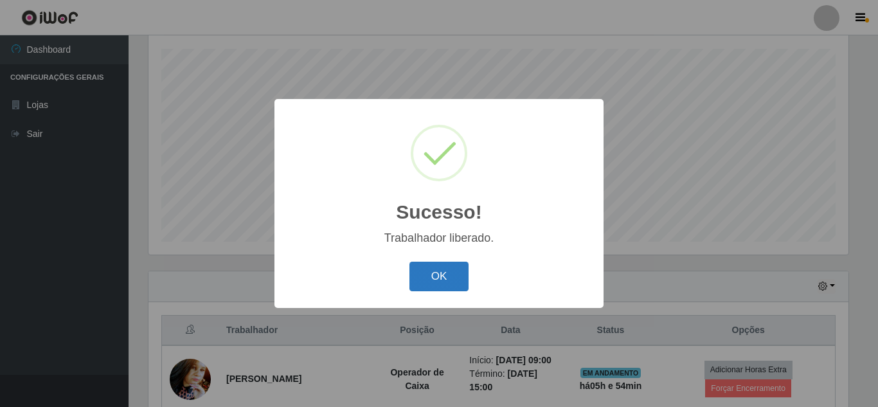
click at [437, 281] on button "OK" at bounding box center [440, 277] width 60 height 30
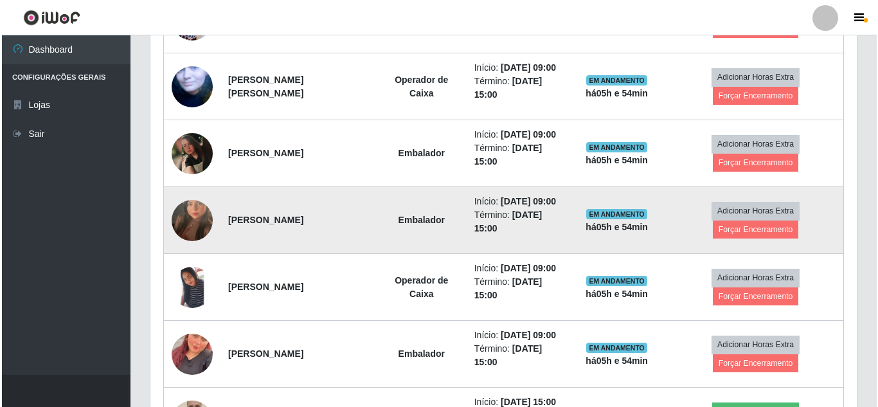
scroll to position [604, 0]
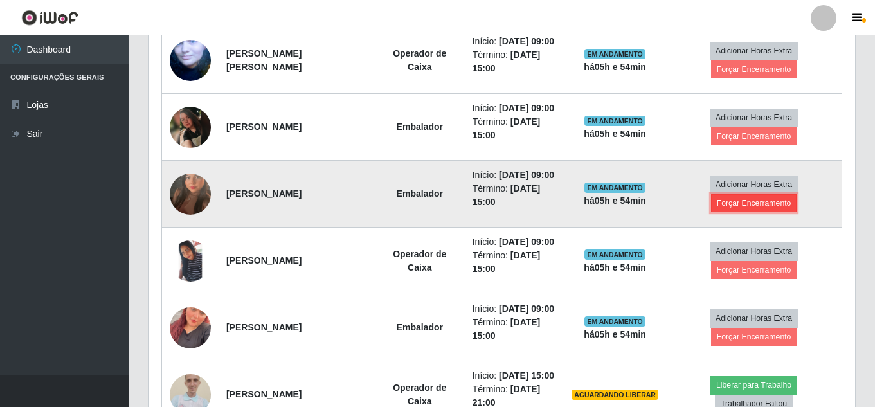
click at [735, 212] on button "Forçar Encerramento" at bounding box center [754, 203] width 86 height 18
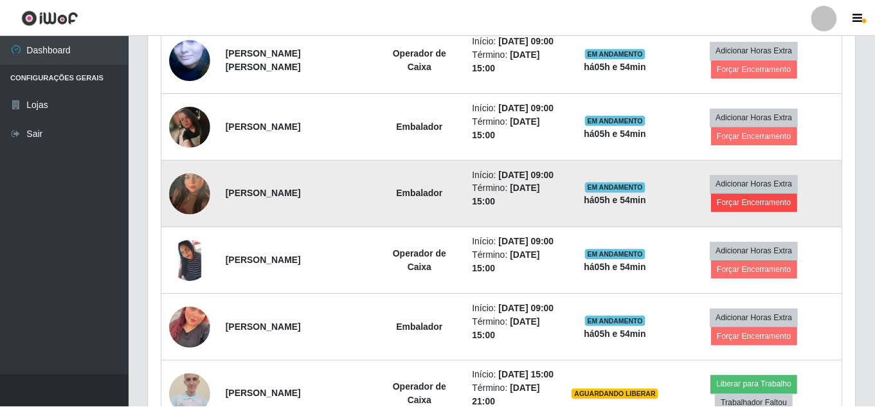
scroll to position [267, 700]
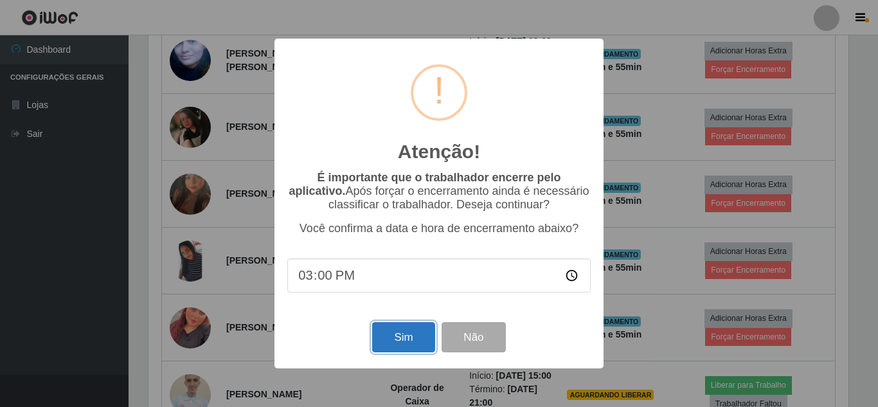
click at [420, 340] on button "Sim" at bounding box center [403, 337] width 62 height 30
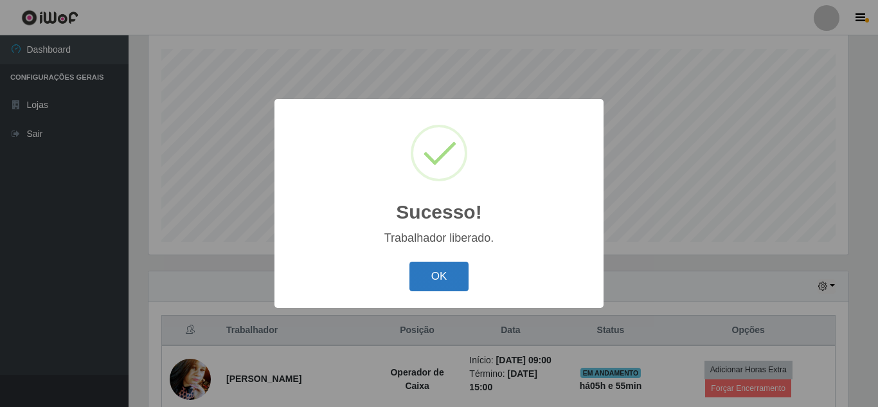
click at [432, 280] on button "OK" at bounding box center [440, 277] width 60 height 30
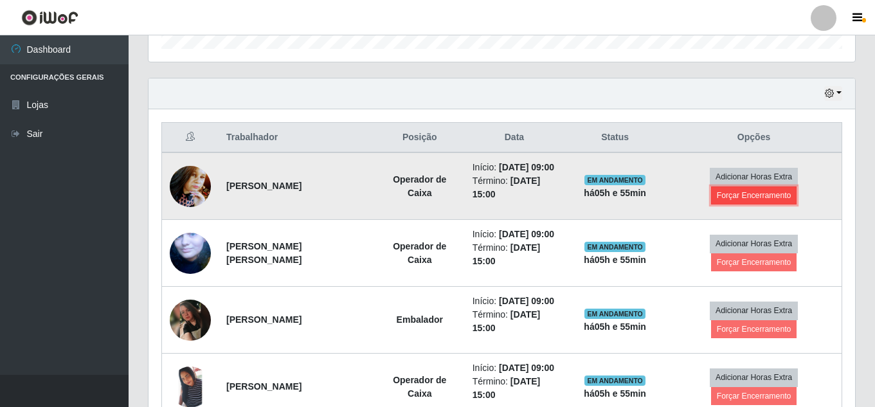
click at [739, 196] on button "Forçar Encerramento" at bounding box center [754, 195] width 86 height 18
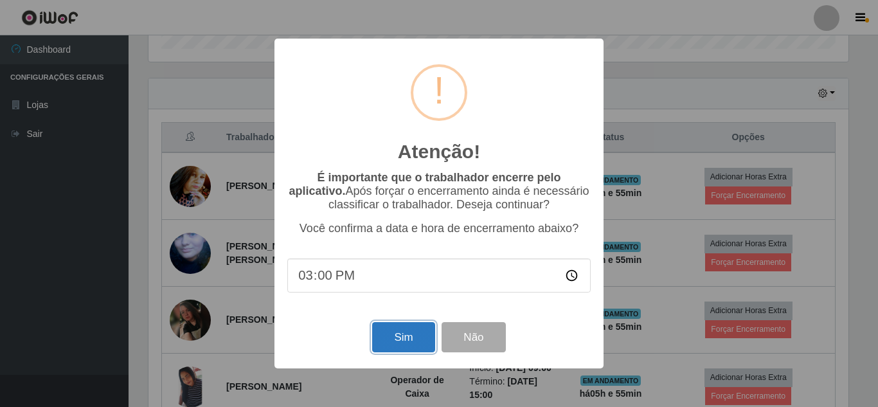
click at [392, 337] on button "Sim" at bounding box center [403, 337] width 62 height 30
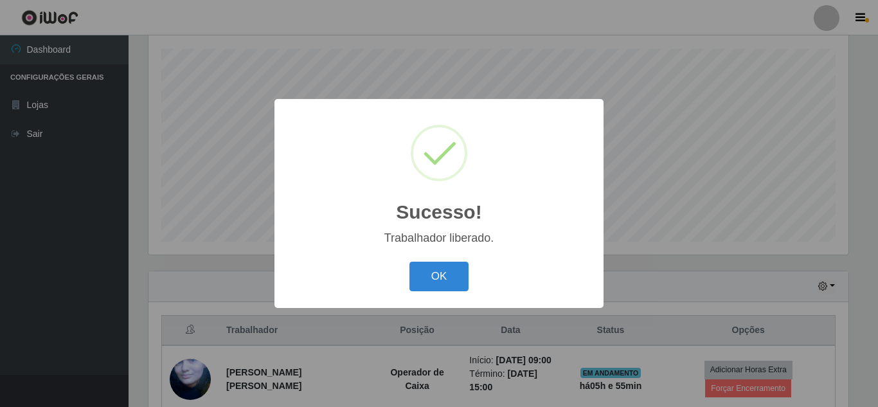
click at [449, 294] on div "OK Cancel" at bounding box center [438, 276] width 303 height 37
click at [448, 286] on button "OK" at bounding box center [440, 277] width 60 height 30
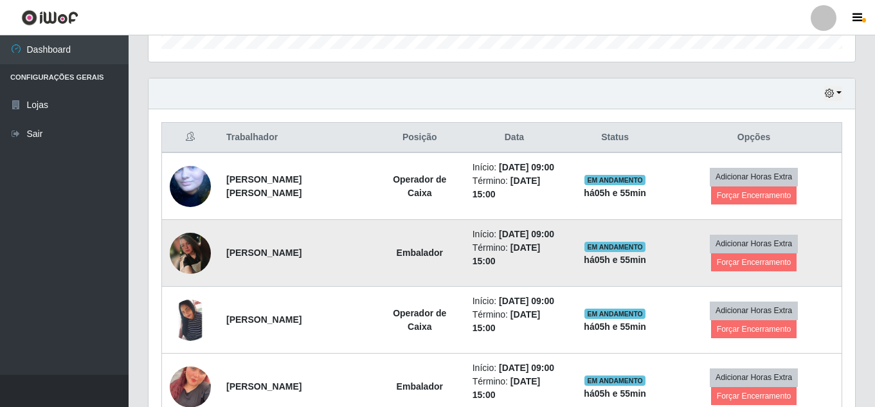
drag, startPoint x: 552, startPoint y: 309, endPoint x: 500, endPoint y: 262, distance: 70.1
click at [500, 241] on li "Início: [DATE] 09:00" at bounding box center [515, 235] width 84 height 14
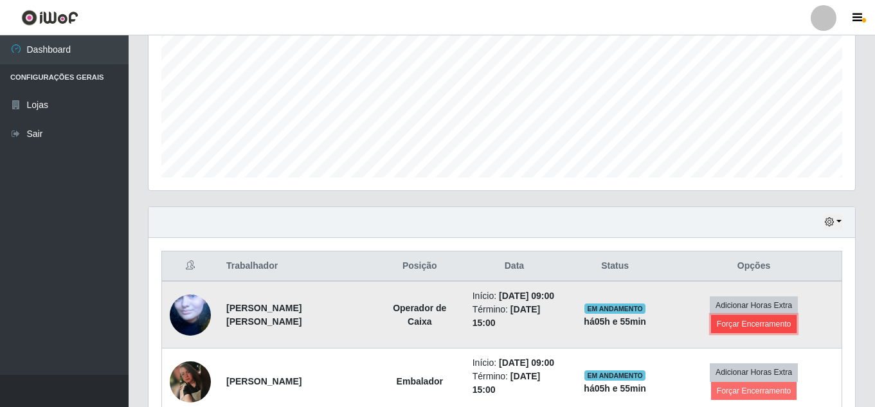
click at [730, 331] on button "Forçar Encerramento" at bounding box center [754, 324] width 86 height 18
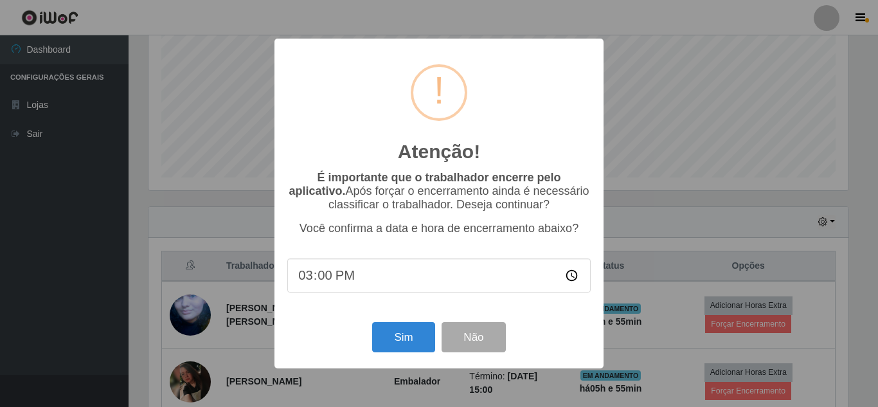
click at [246, 300] on div "Atenção! × É importante que o trabalhador encerre pelo aplicativo. Após forçar …" at bounding box center [439, 203] width 878 height 407
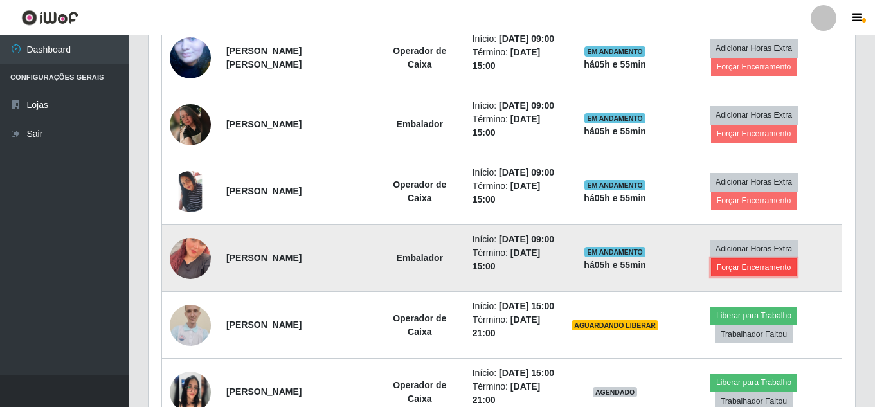
click at [775, 276] on button "Forçar Encerramento" at bounding box center [754, 267] width 86 height 18
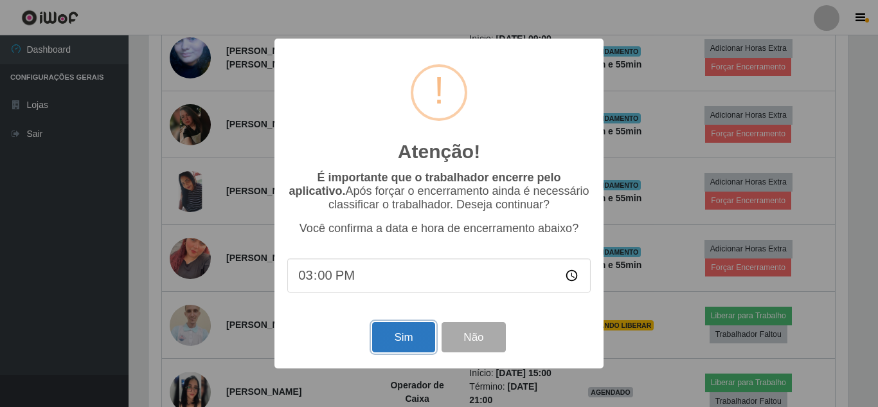
click at [411, 339] on button "Sim" at bounding box center [403, 337] width 62 height 30
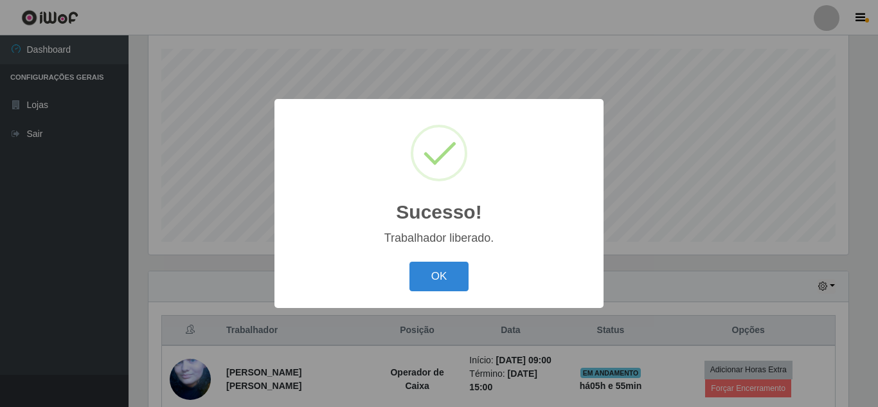
click at [437, 294] on div "OK Cancel" at bounding box center [438, 276] width 303 height 37
click at [449, 282] on button "OK" at bounding box center [440, 277] width 60 height 30
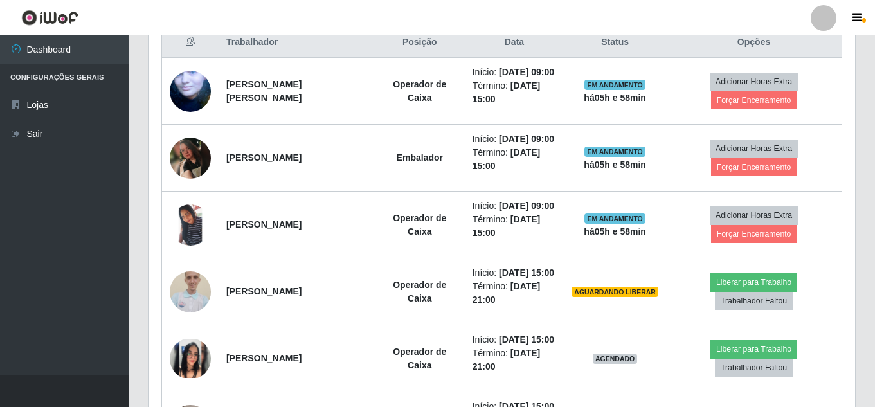
scroll to position [488, 0]
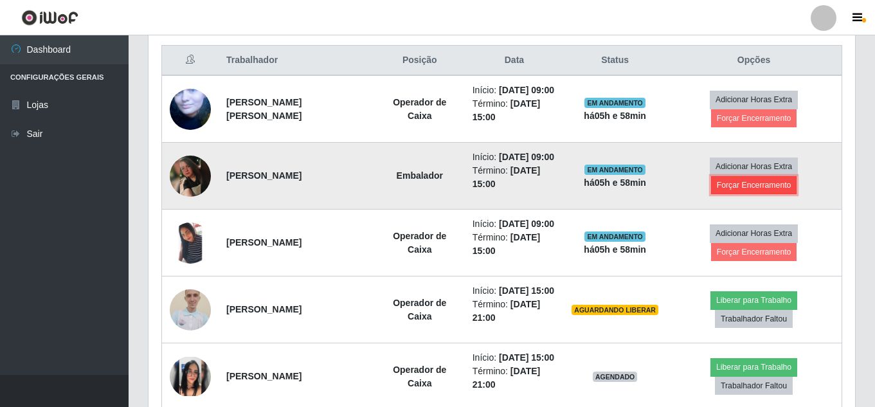
click at [783, 194] on button "Forçar Encerramento" at bounding box center [754, 185] width 86 height 18
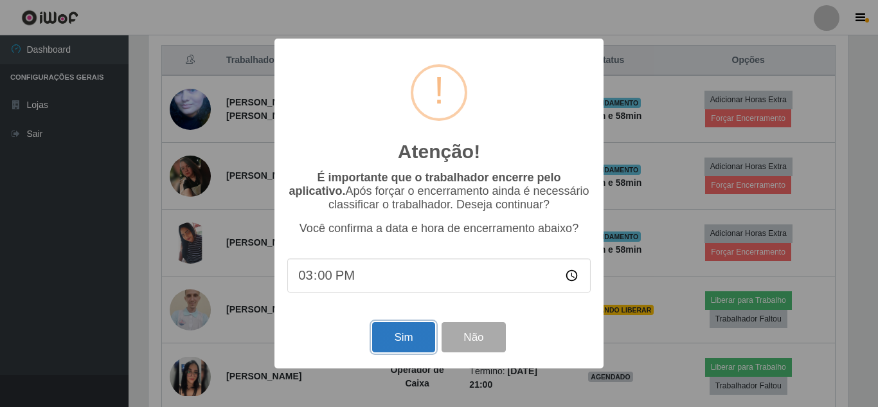
click at [404, 343] on button "Sim" at bounding box center [403, 337] width 62 height 30
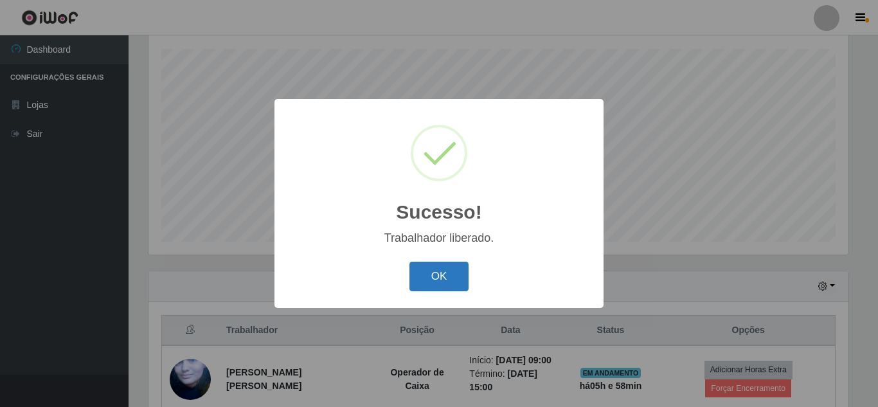
click at [446, 269] on button "OK" at bounding box center [440, 277] width 60 height 30
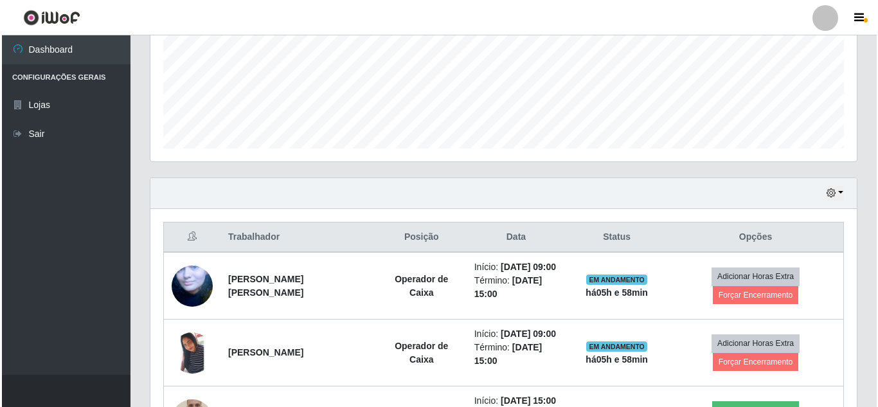
scroll to position [316, 0]
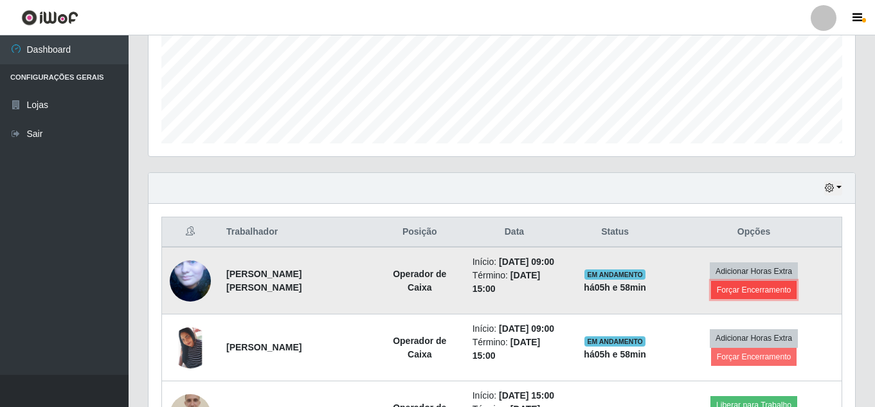
click at [770, 297] on button "Forçar Encerramento" at bounding box center [754, 290] width 86 height 18
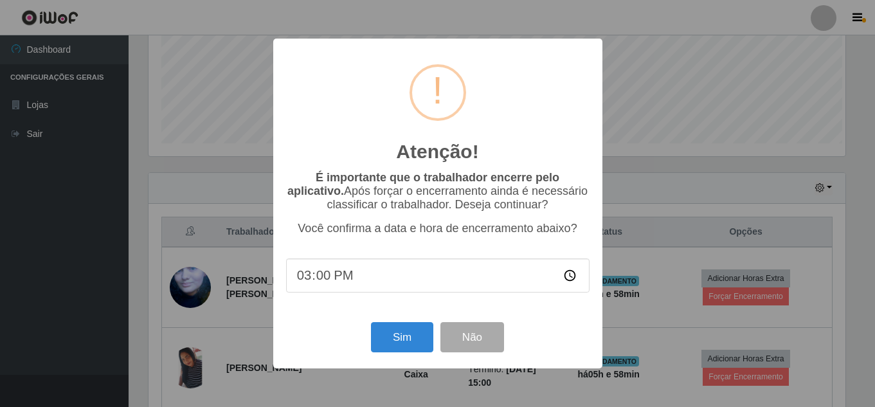
scroll to position [267, 700]
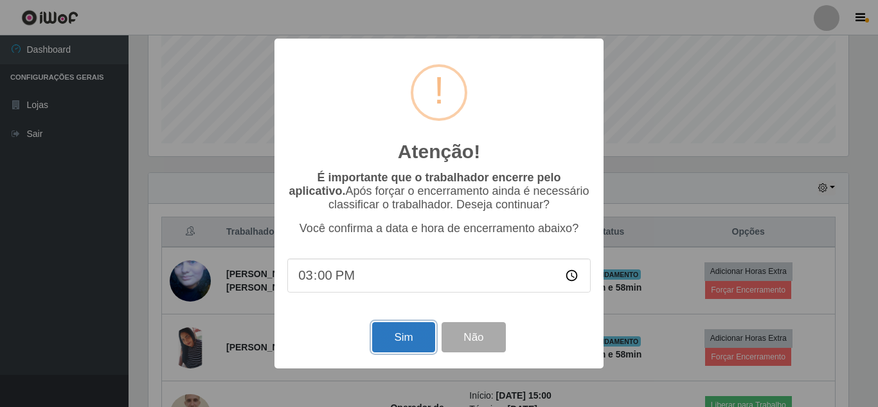
click at [395, 345] on button "Sim" at bounding box center [403, 337] width 62 height 30
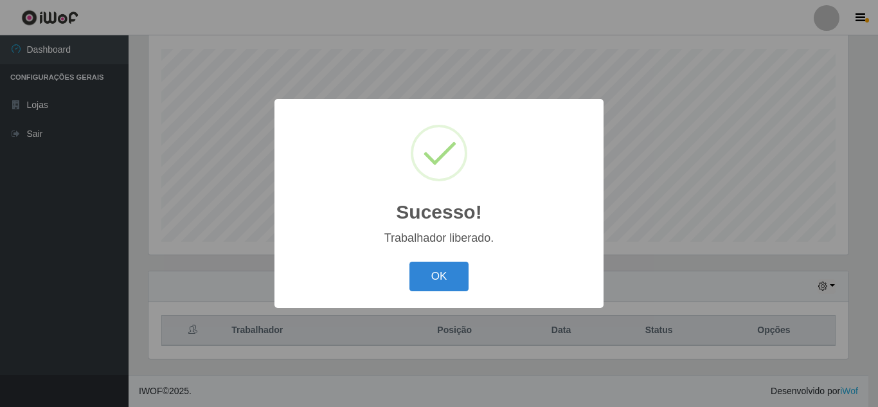
click at [437, 267] on button "OK" at bounding box center [440, 277] width 60 height 30
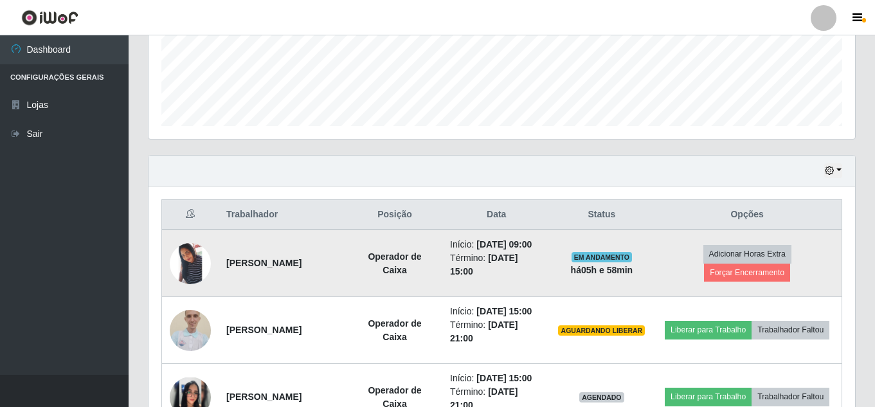
scroll to position [406, 0]
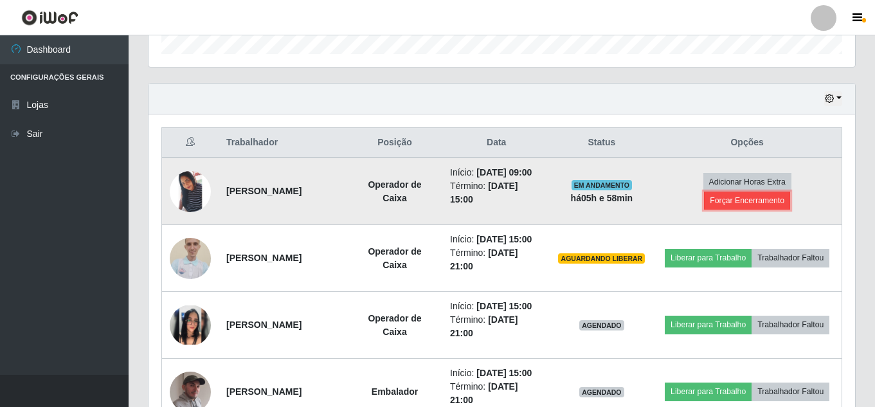
click at [768, 204] on button "Forçar Encerramento" at bounding box center [747, 201] width 86 height 18
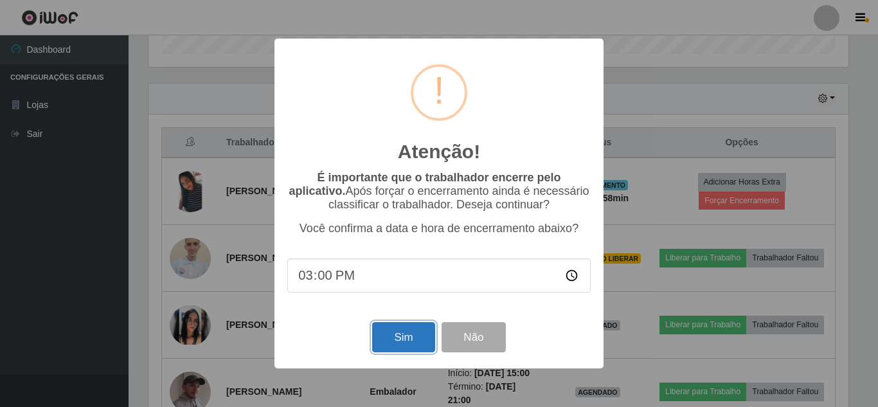
click at [404, 325] on button "Sim" at bounding box center [403, 337] width 62 height 30
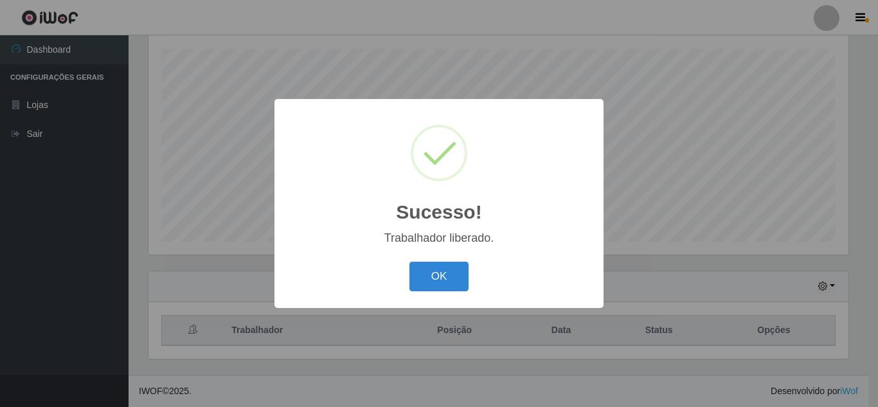
click at [410, 262] on button "OK" at bounding box center [440, 277] width 60 height 30
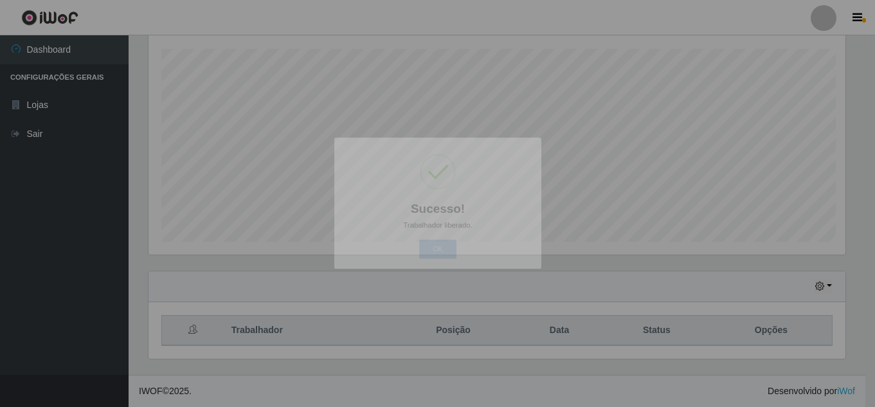
scroll to position [267, 707]
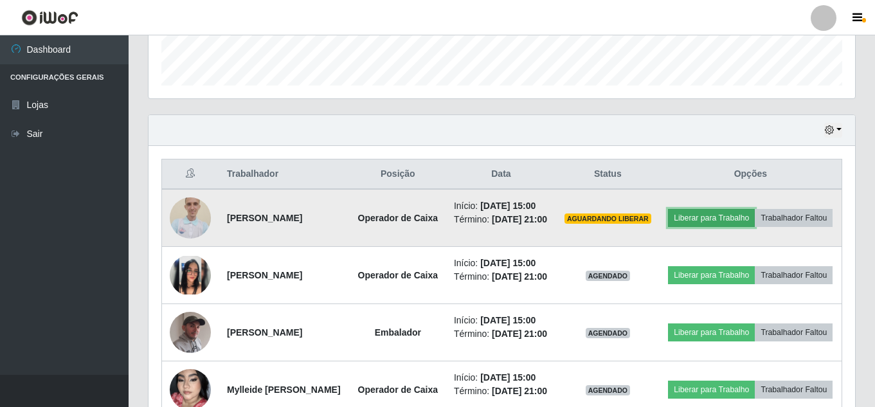
click at [755, 216] on button "Liberar para Trabalho" at bounding box center [711, 218] width 87 height 18
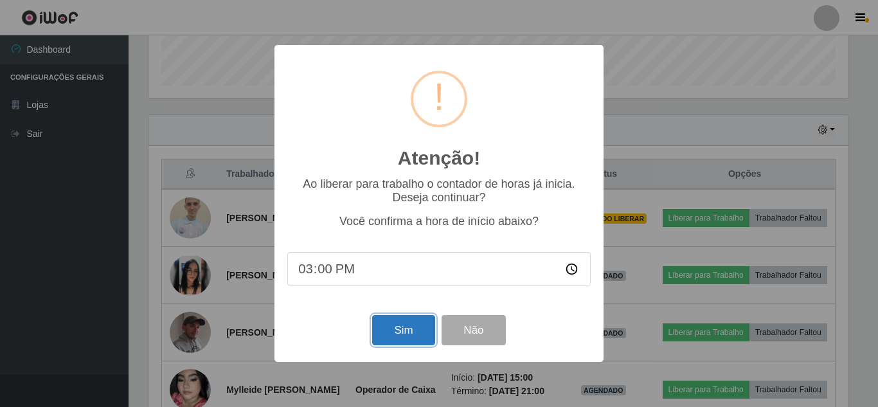
click at [396, 342] on button "Sim" at bounding box center [403, 330] width 62 height 30
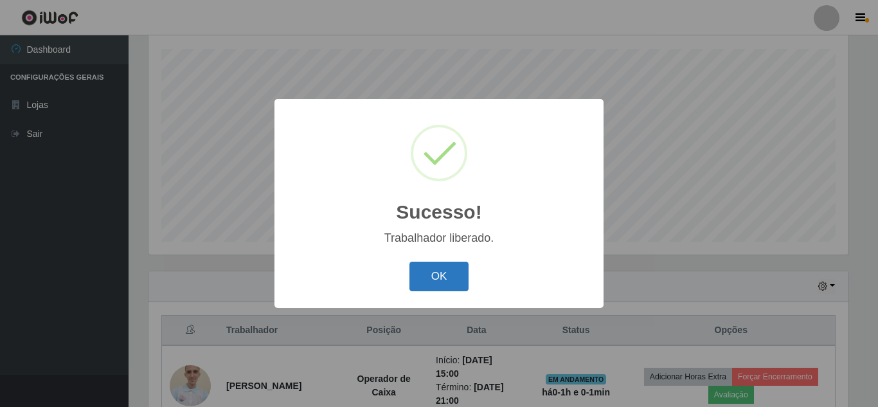
click at [426, 277] on button "OK" at bounding box center [440, 277] width 60 height 30
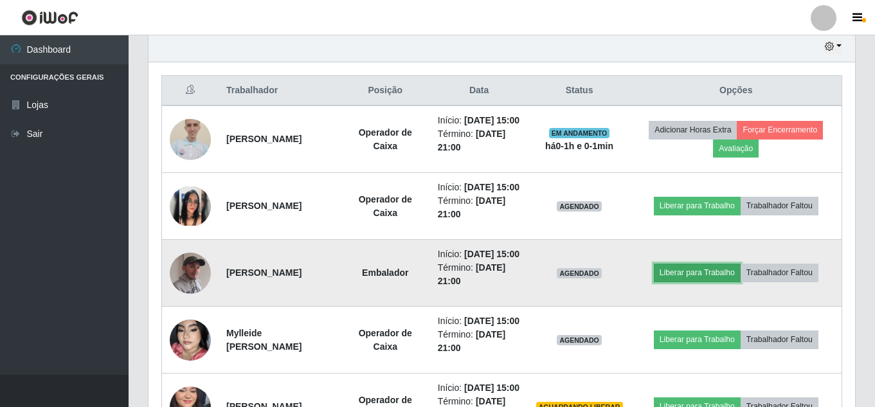
click at [694, 282] on button "Liberar para Trabalho" at bounding box center [697, 273] width 87 height 18
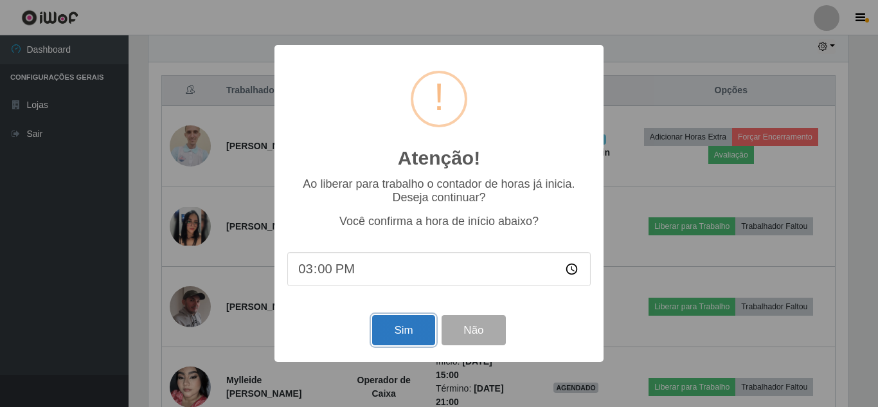
click at [415, 334] on button "Sim" at bounding box center [403, 330] width 62 height 30
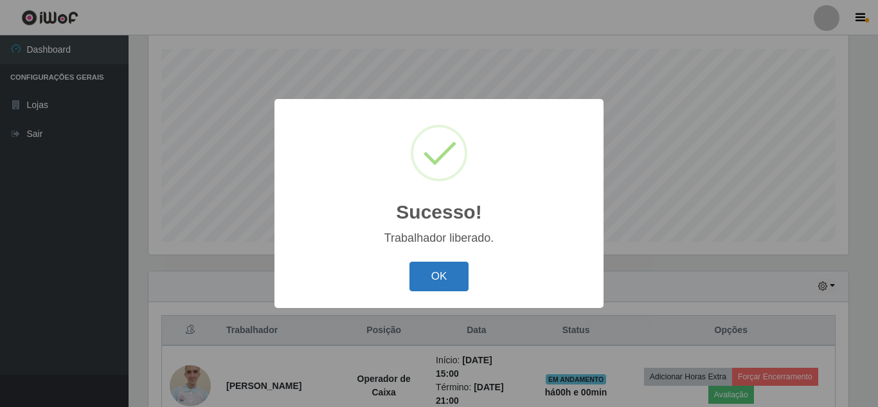
click at [430, 279] on button "OK" at bounding box center [440, 277] width 60 height 30
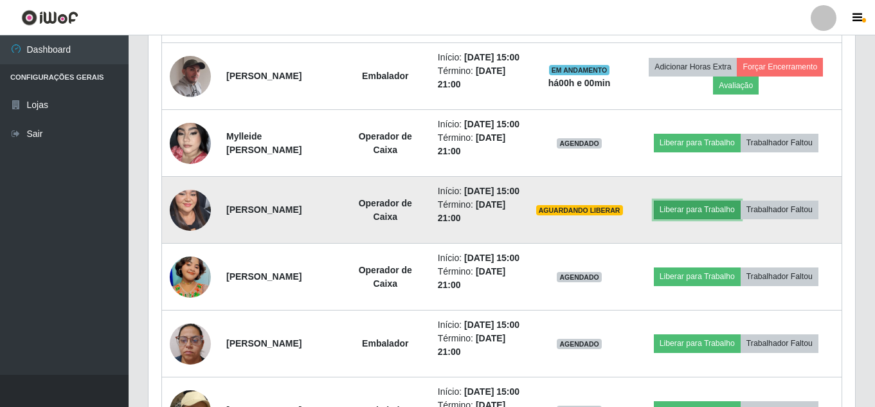
click at [698, 219] on button "Liberar para Trabalho" at bounding box center [697, 210] width 87 height 18
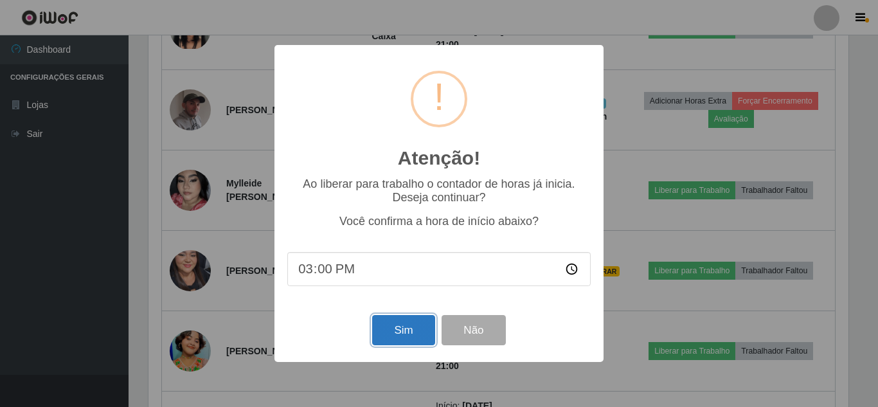
click at [426, 336] on button "Sim" at bounding box center [403, 330] width 62 height 30
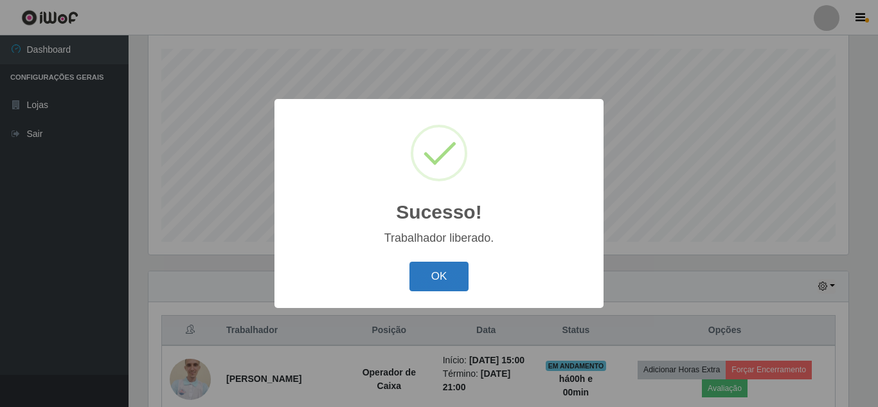
click at [447, 285] on button "OK" at bounding box center [440, 277] width 60 height 30
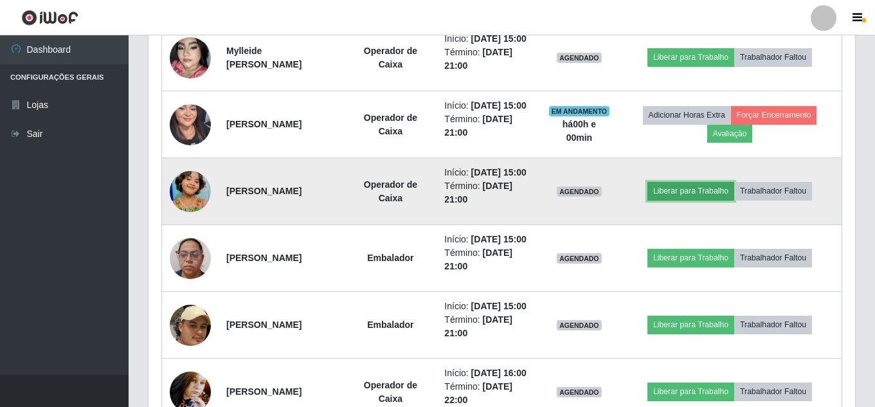
click at [669, 200] on button "Liberar para Trabalho" at bounding box center [690, 191] width 87 height 18
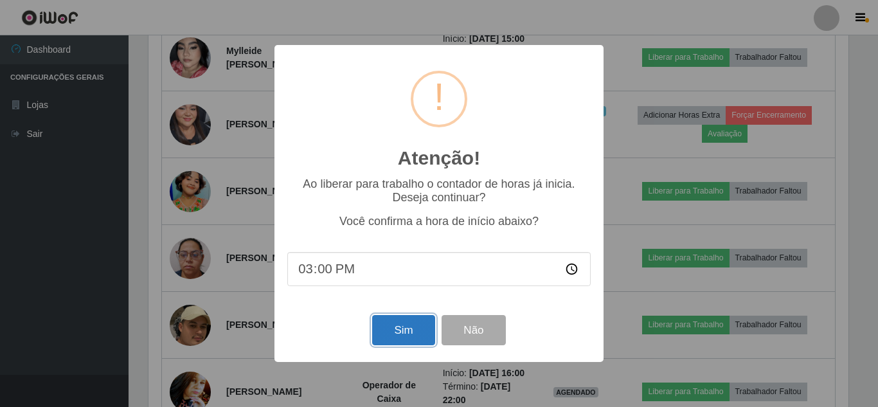
click at [395, 333] on button "Sim" at bounding box center [403, 330] width 62 height 30
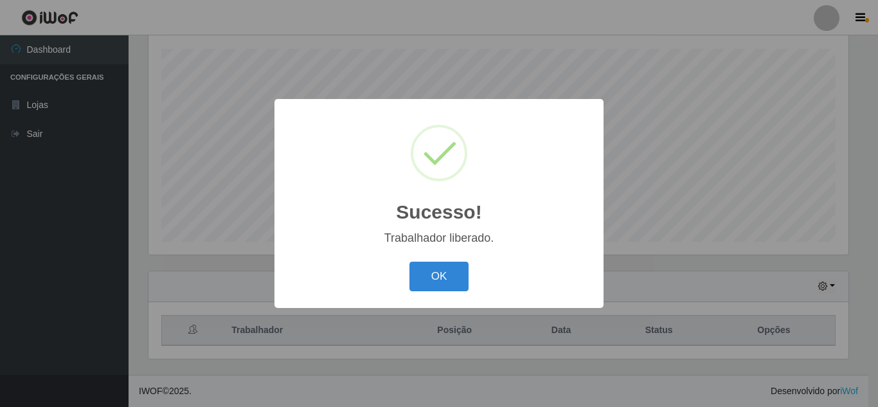
click at [410, 262] on button "OK" at bounding box center [440, 277] width 60 height 30
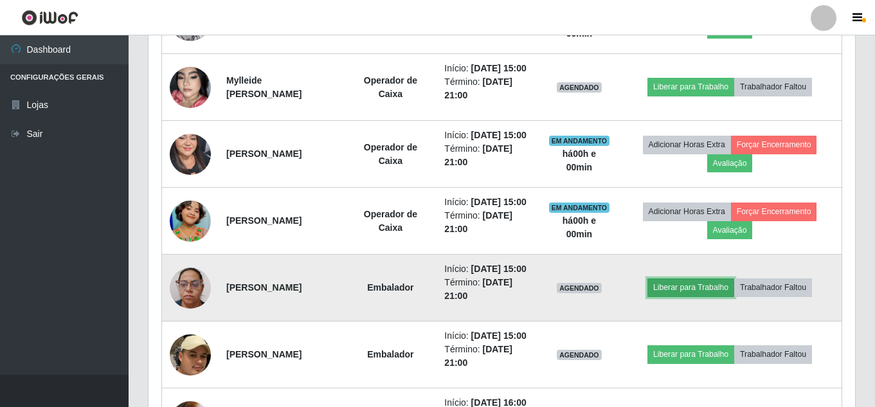
click at [713, 296] on button "Liberar para Trabalho" at bounding box center [690, 287] width 87 height 18
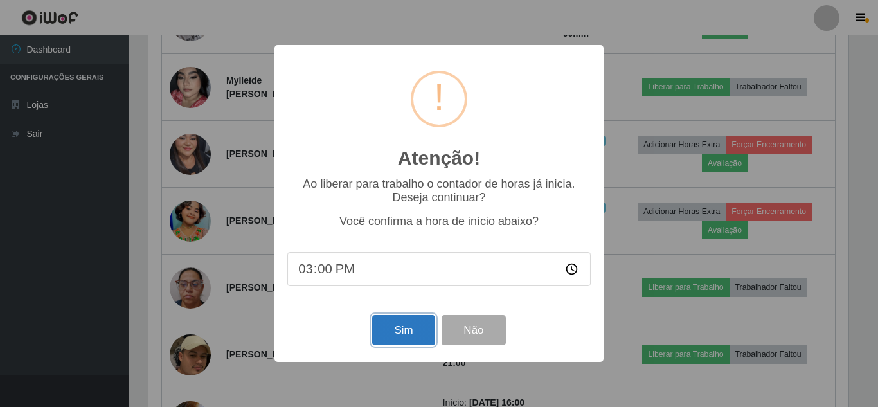
click at [404, 327] on button "Sim" at bounding box center [403, 330] width 62 height 30
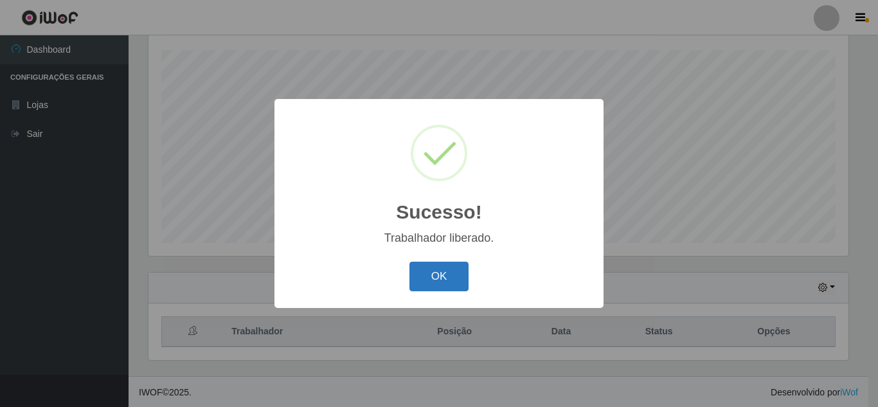
click at [453, 274] on button "OK" at bounding box center [440, 277] width 60 height 30
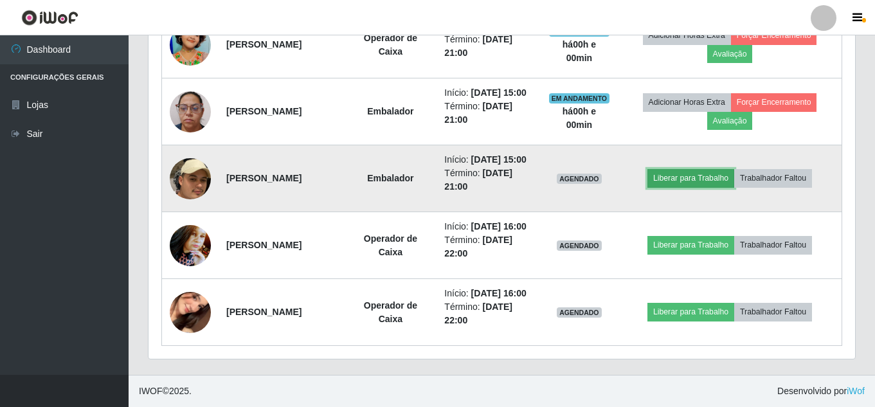
click at [701, 187] on button "Liberar para Trabalho" at bounding box center [690, 178] width 87 height 18
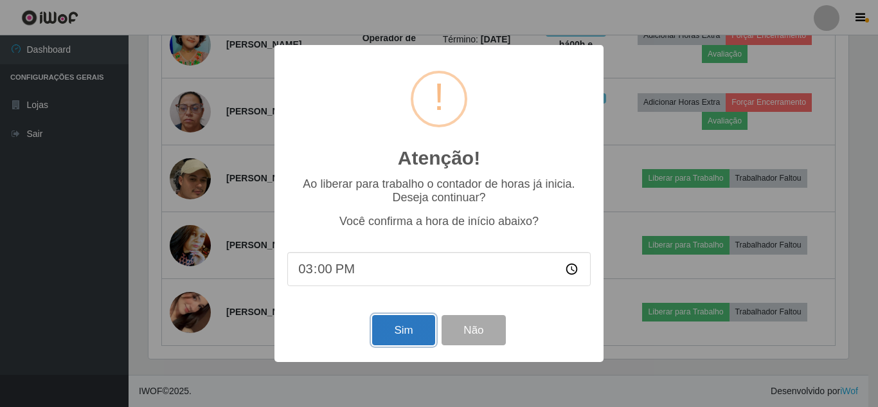
click at [424, 325] on button "Sim" at bounding box center [403, 330] width 62 height 30
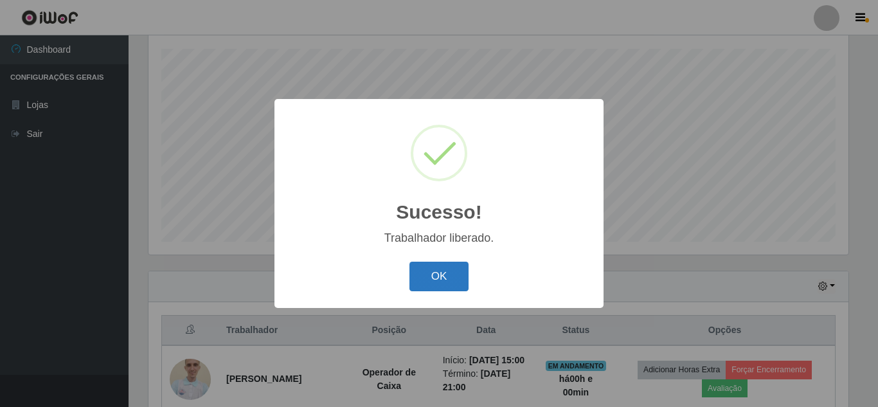
click at [456, 276] on button "OK" at bounding box center [440, 277] width 60 height 30
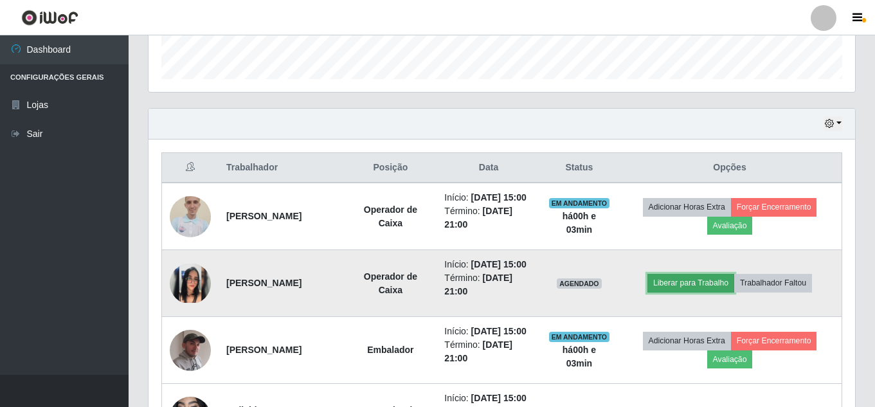
click at [669, 292] on button "Liberar para Trabalho" at bounding box center [690, 283] width 87 height 18
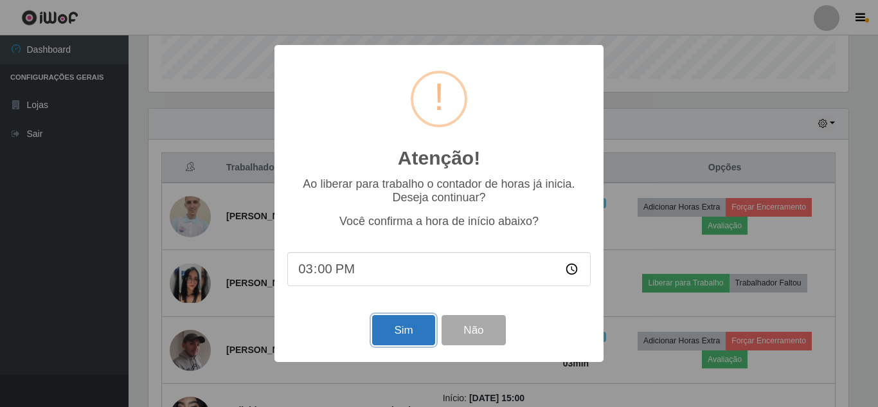
click at [419, 342] on button "Sim" at bounding box center [403, 330] width 62 height 30
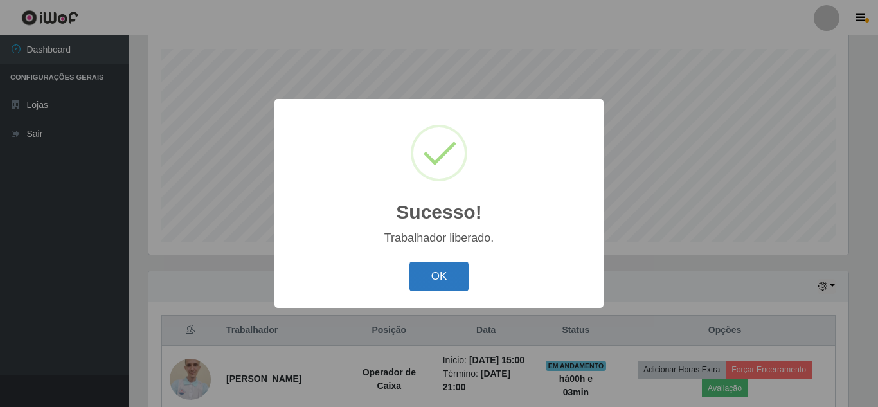
click at [435, 277] on button "OK" at bounding box center [440, 277] width 60 height 30
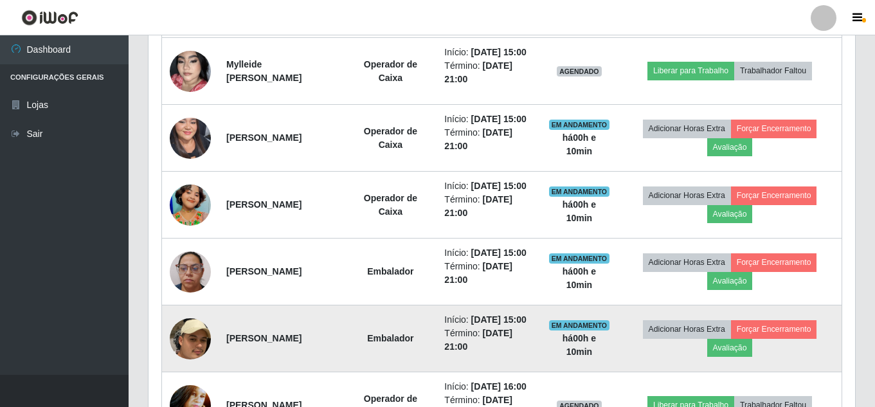
scroll to position [700, 0]
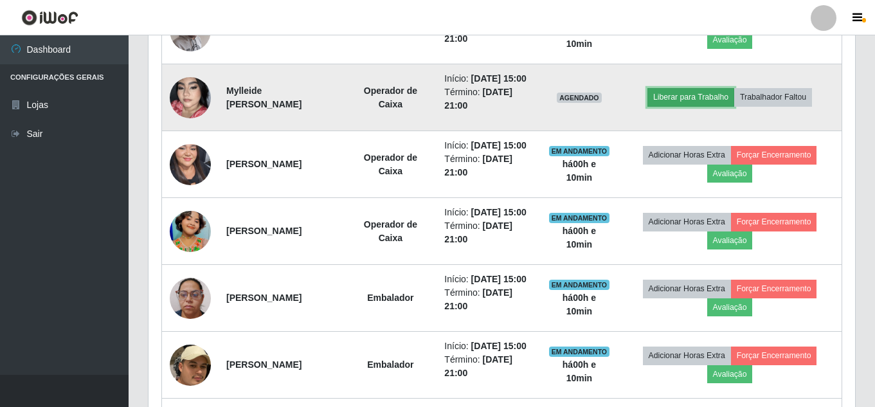
click at [709, 106] on button "Liberar para Trabalho" at bounding box center [690, 97] width 87 height 18
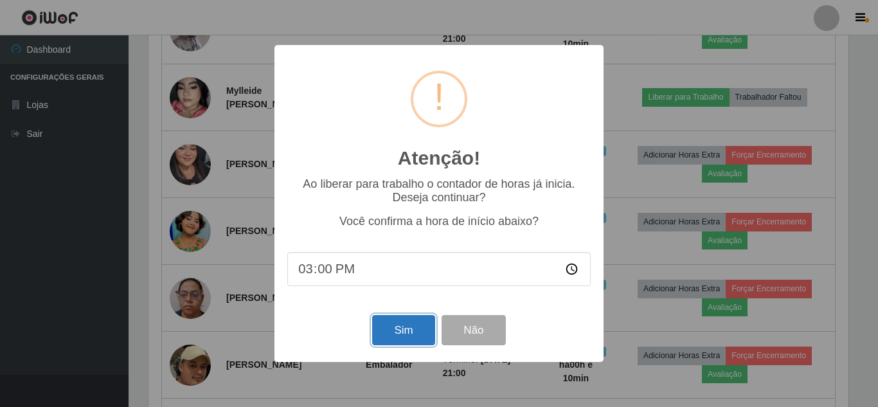
click at [401, 338] on button "Sim" at bounding box center [403, 330] width 62 height 30
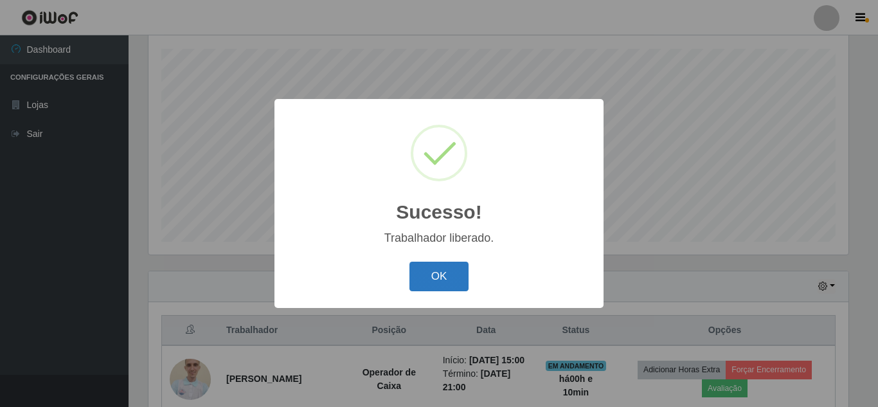
click at [446, 282] on button "OK" at bounding box center [440, 277] width 60 height 30
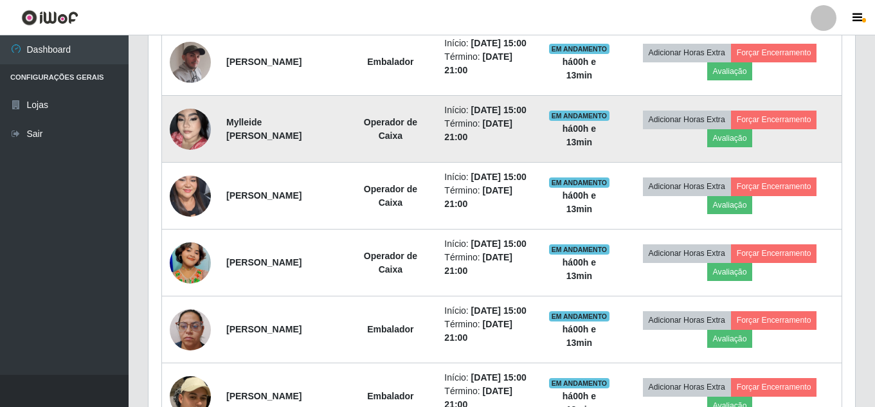
scroll to position [572, 0]
